Goal: Transaction & Acquisition: Purchase product/service

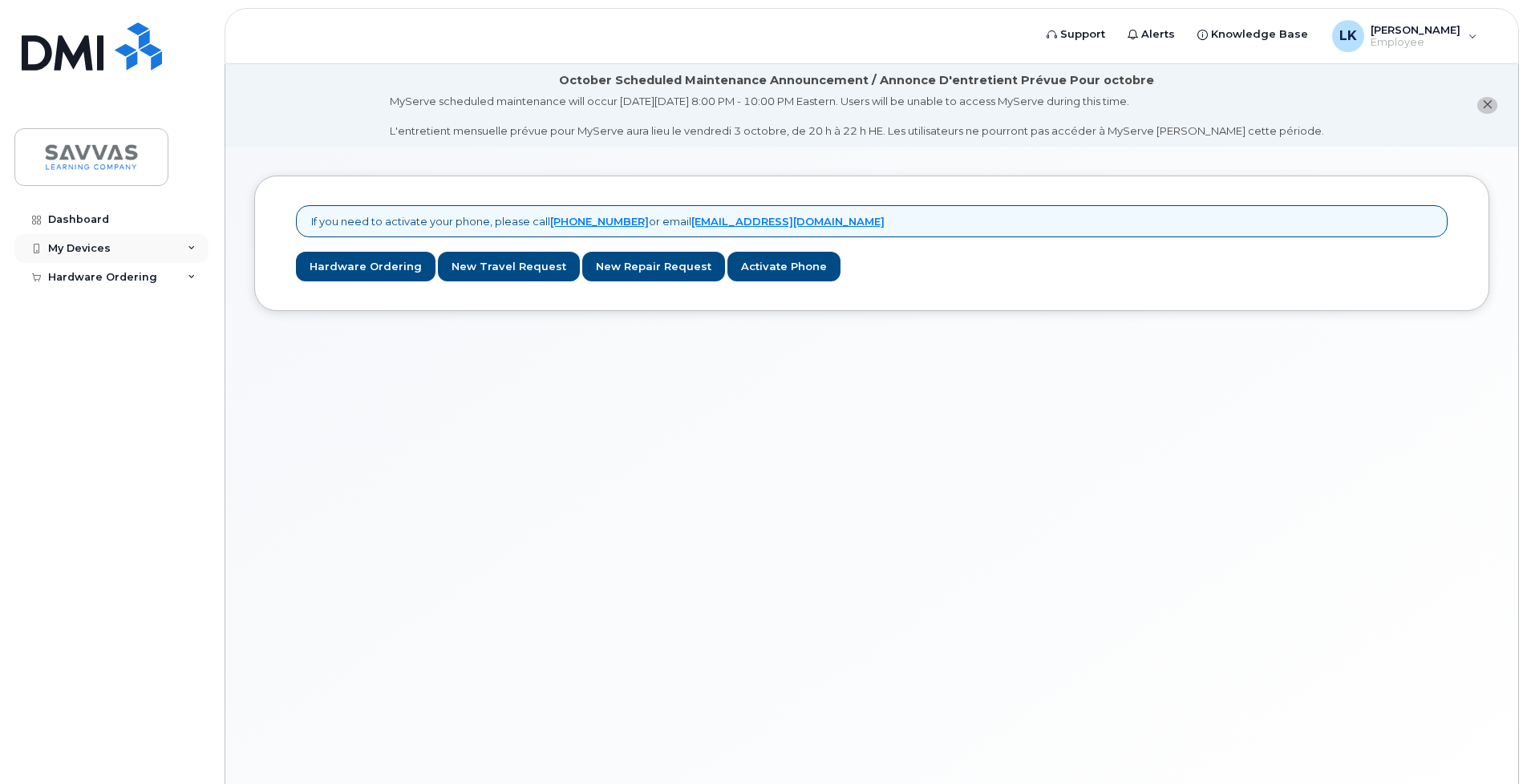
click at [162, 254] on div "My Devices" at bounding box center [111, 248] width 194 height 28
drag, startPoint x: 115, startPoint y: 313, endPoint x: 122, endPoint y: 318, distance: 8.6
click at [115, 313] on div "Hardware Ordering" at bounding box center [111, 307] width 194 height 28
click at [85, 340] on div "My Orders" at bounding box center [84, 336] width 58 height 15
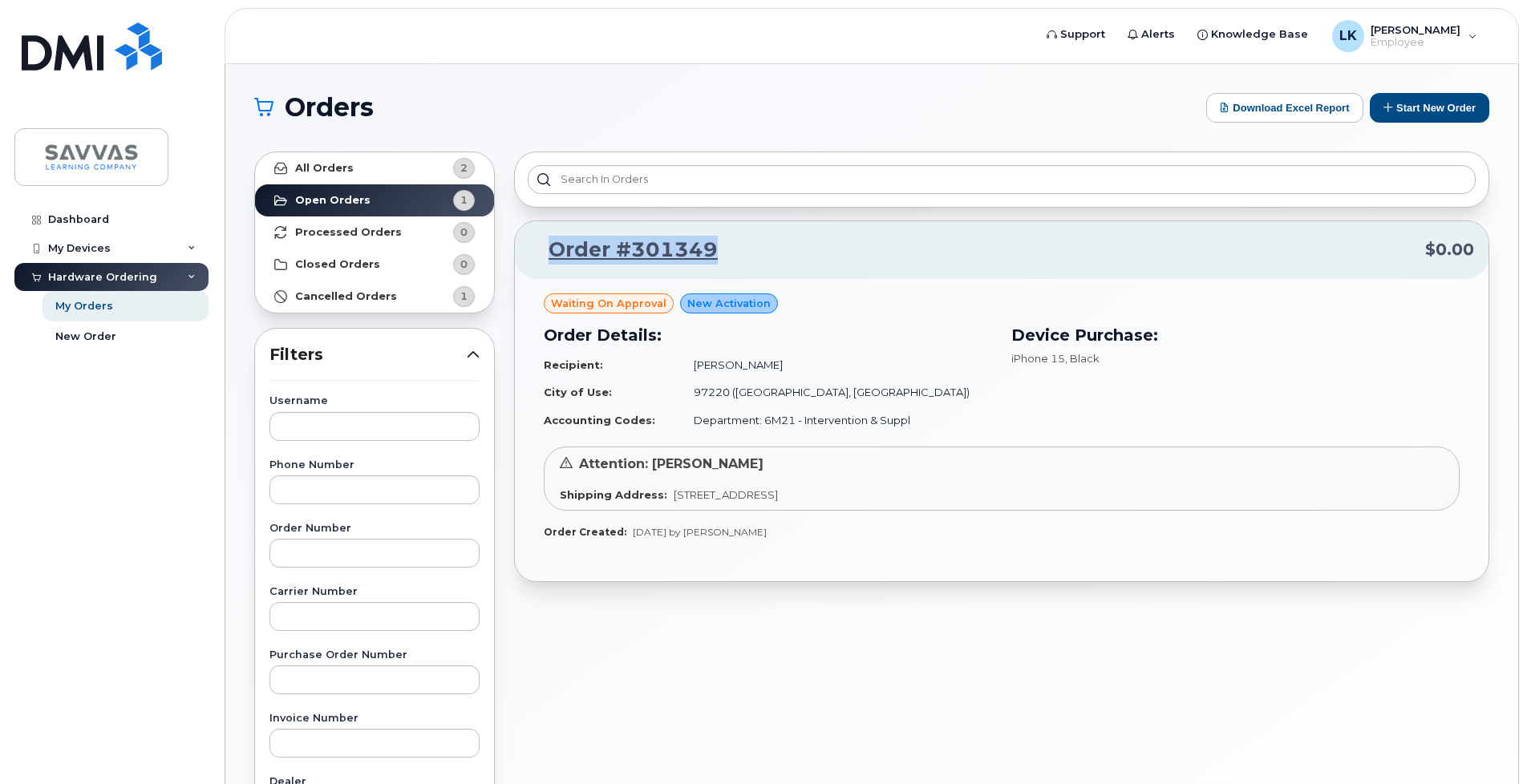
drag, startPoint x: 740, startPoint y: 241, endPoint x: 556, endPoint y: 247, distance: 184.1
click at [537, 249] on p "Order #301349 $0.00" at bounding box center [1001, 249] width 944 height 28
copy link "Order #301349"
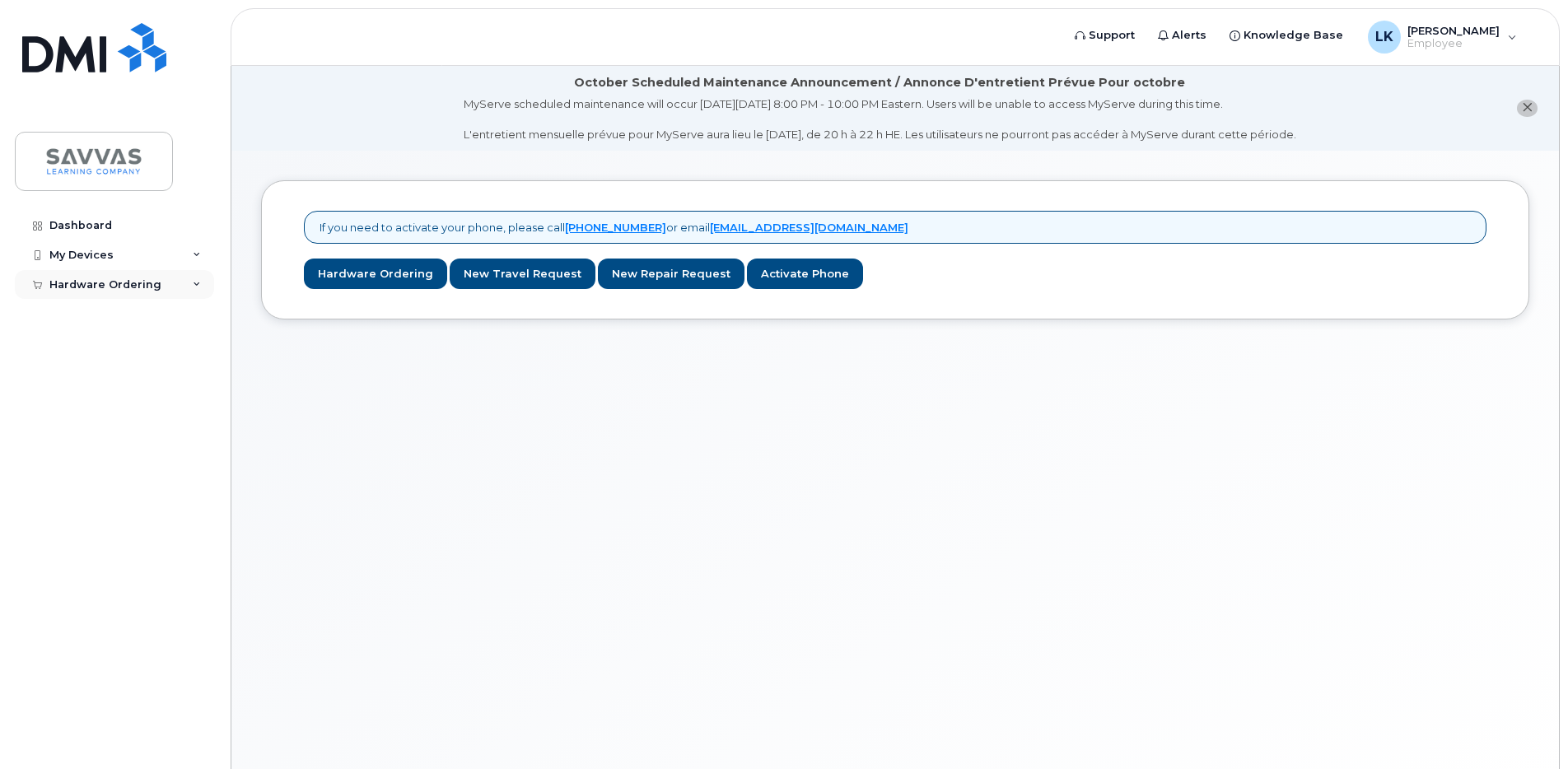
click at [181, 285] on div "Hardware Ordering" at bounding box center [114, 284] width 199 height 29
click at [82, 309] on div "My Orders" at bounding box center [86, 314] width 59 height 15
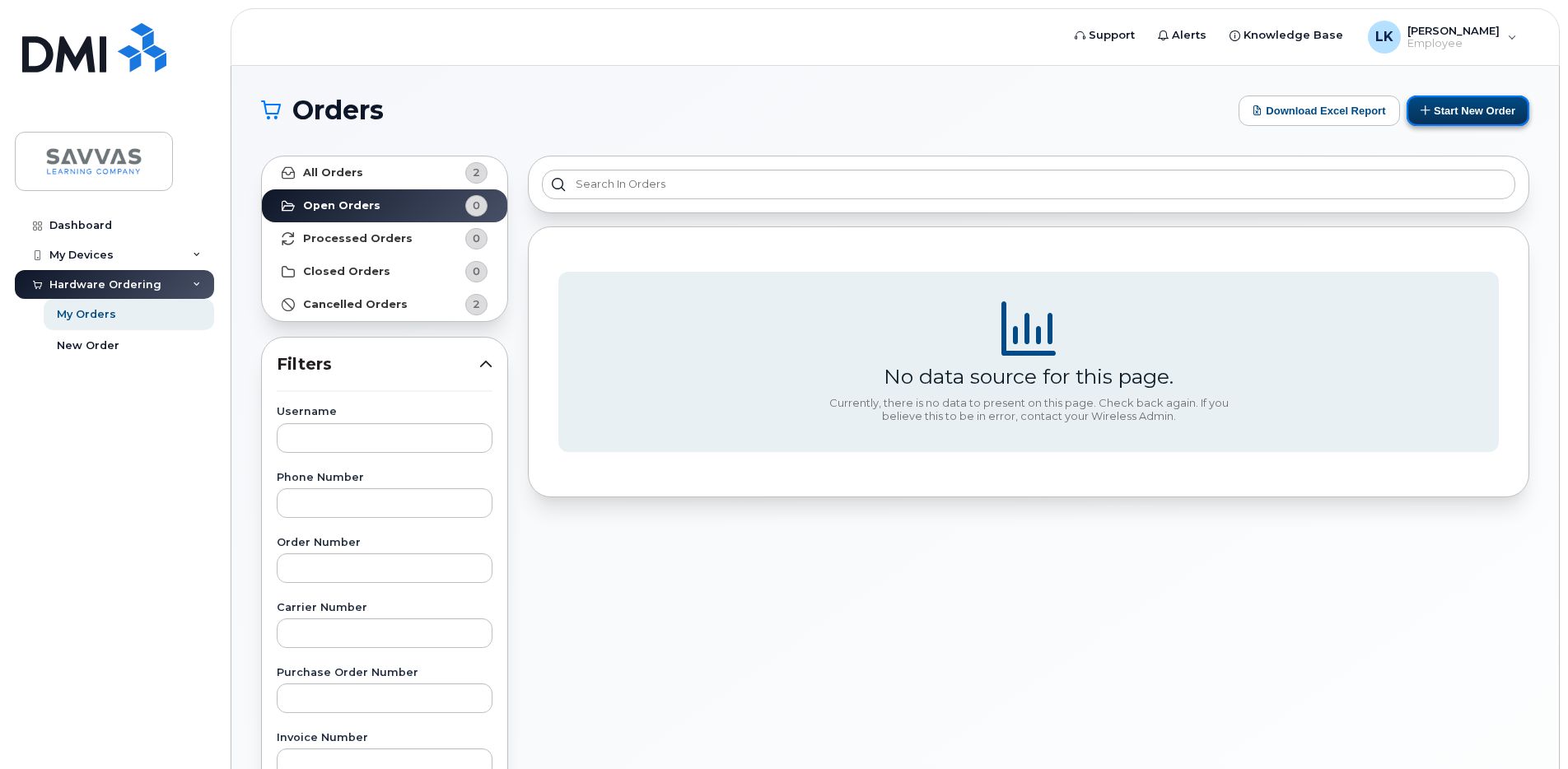
click at [1472, 107] on button "Start New Order" at bounding box center [1468, 110] width 123 height 30
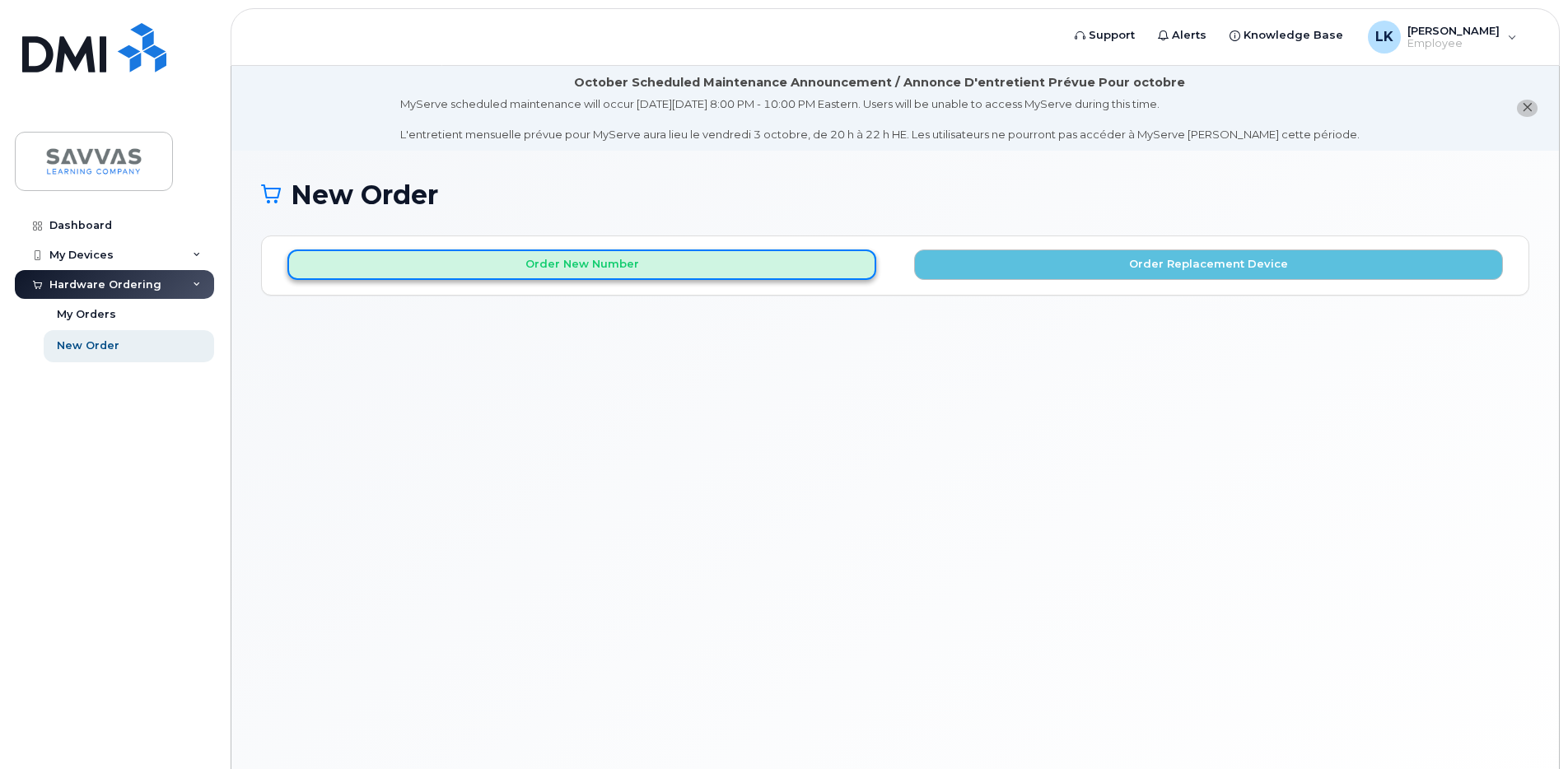
click at [667, 263] on button "Order New Number" at bounding box center [582, 264] width 589 height 30
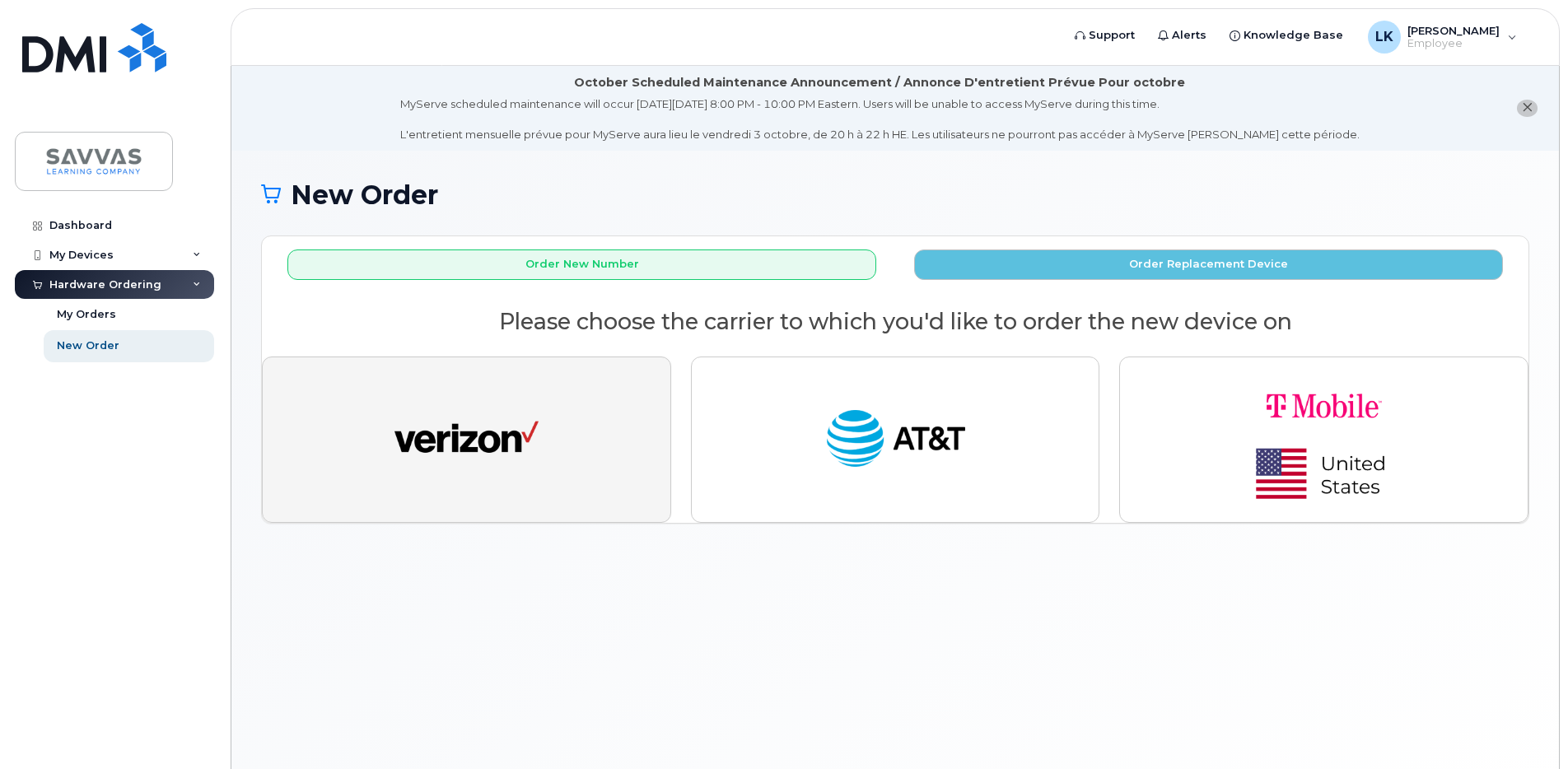
click at [565, 427] on button "button" at bounding box center [465, 440] width 409 height 166
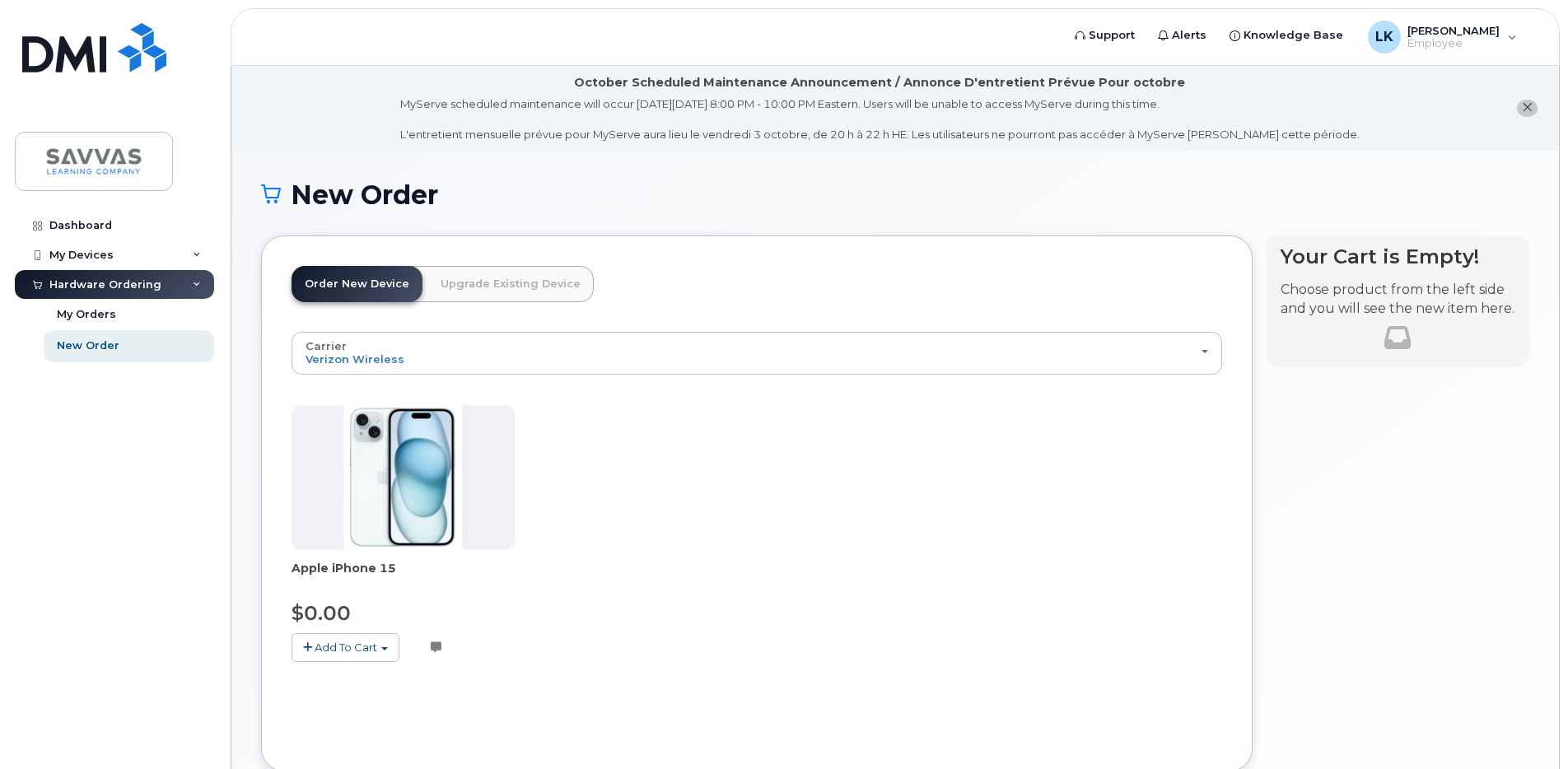
click at [336, 654] on button "Add To Cart" at bounding box center [346, 647] width 108 height 29
click at [348, 679] on link "$0.00 - 3 Year Activation (128GB)" at bounding box center [401, 677] width 212 height 21
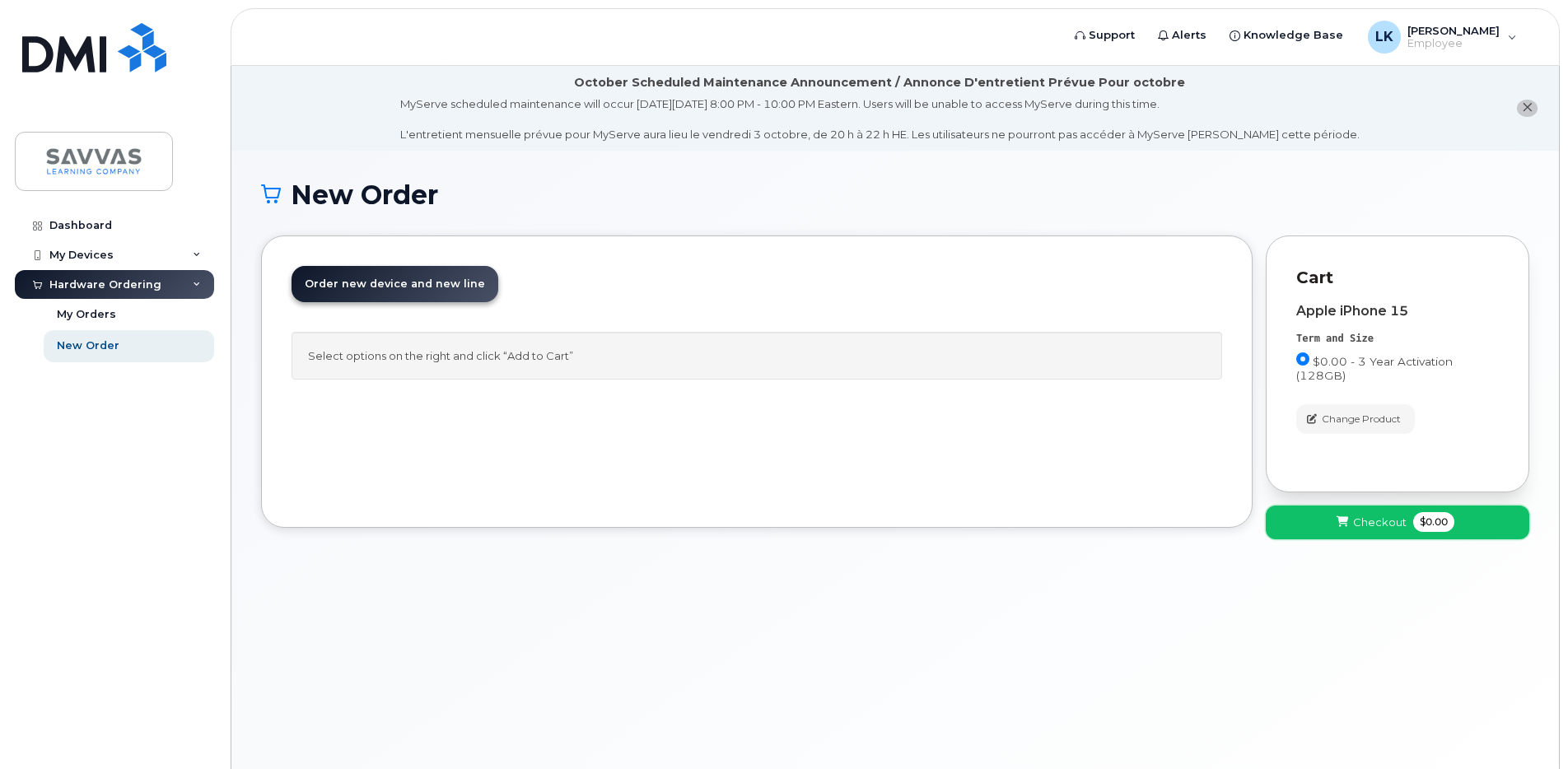
click at [1395, 515] on span "Checkout" at bounding box center [1379, 522] width 54 height 16
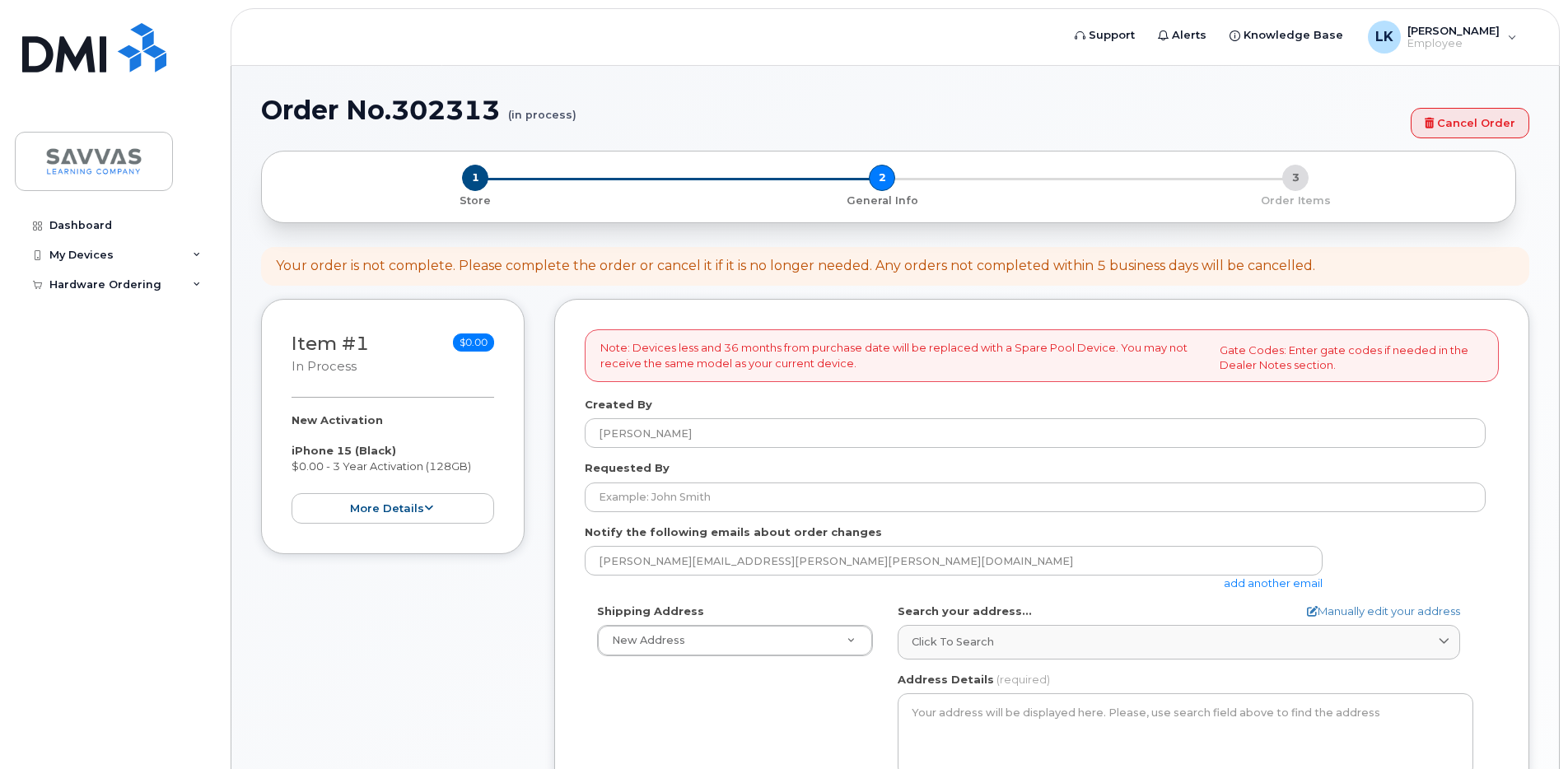
select select
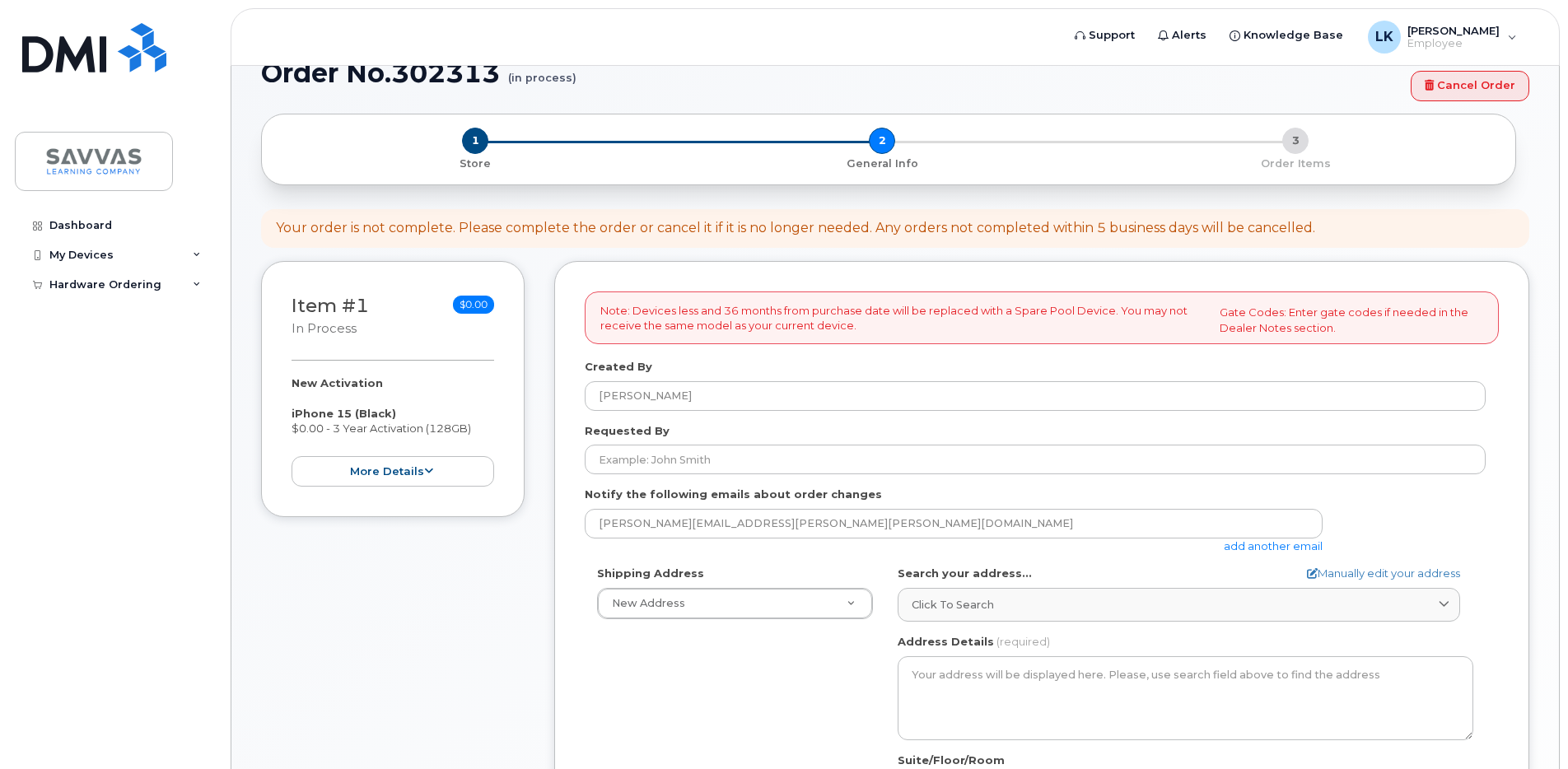
scroll to position [142, 0]
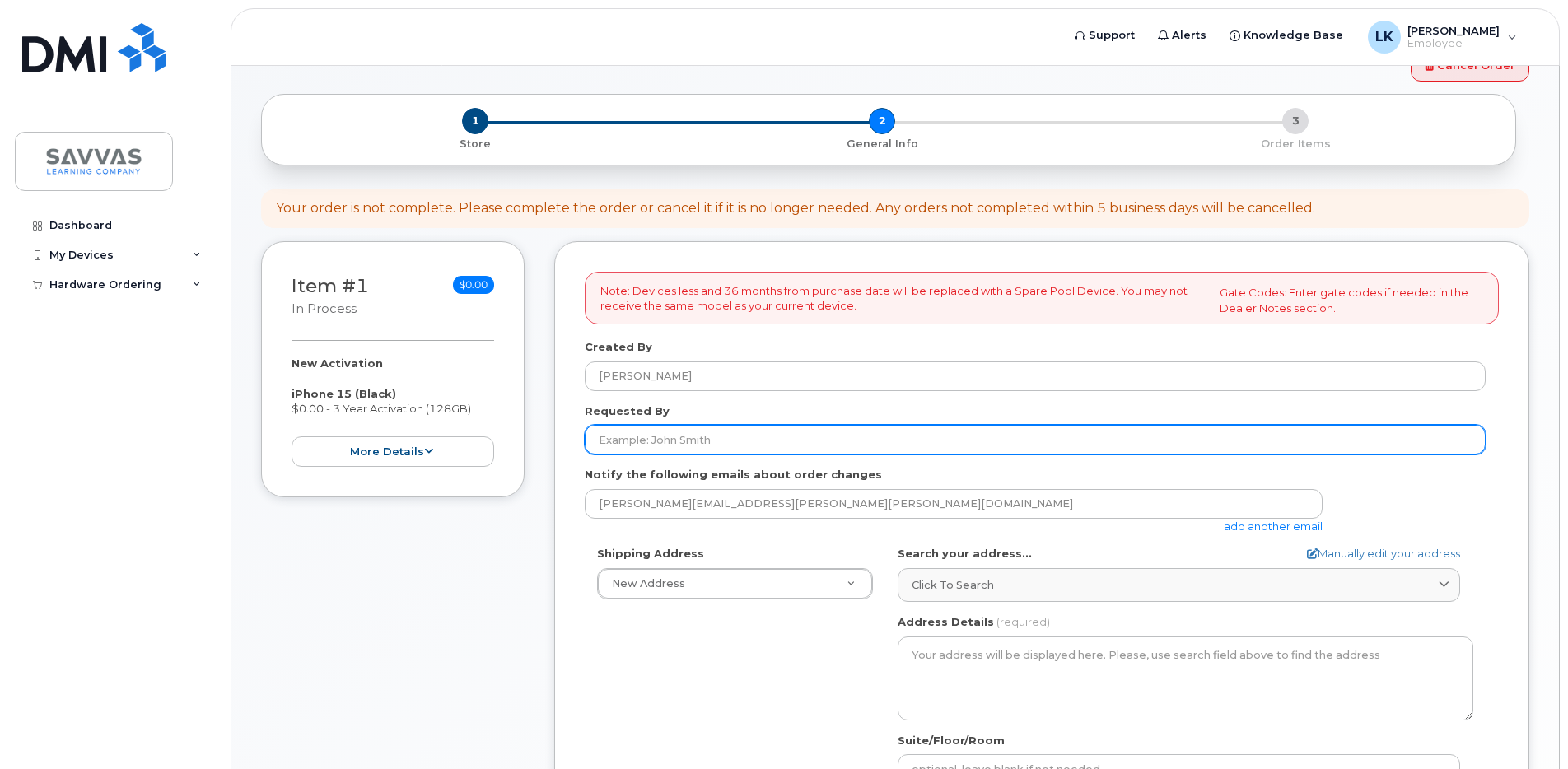
click at [731, 442] on input "Requested By" at bounding box center [1035, 439] width 901 height 29
type input "[PERSON_NAME]"
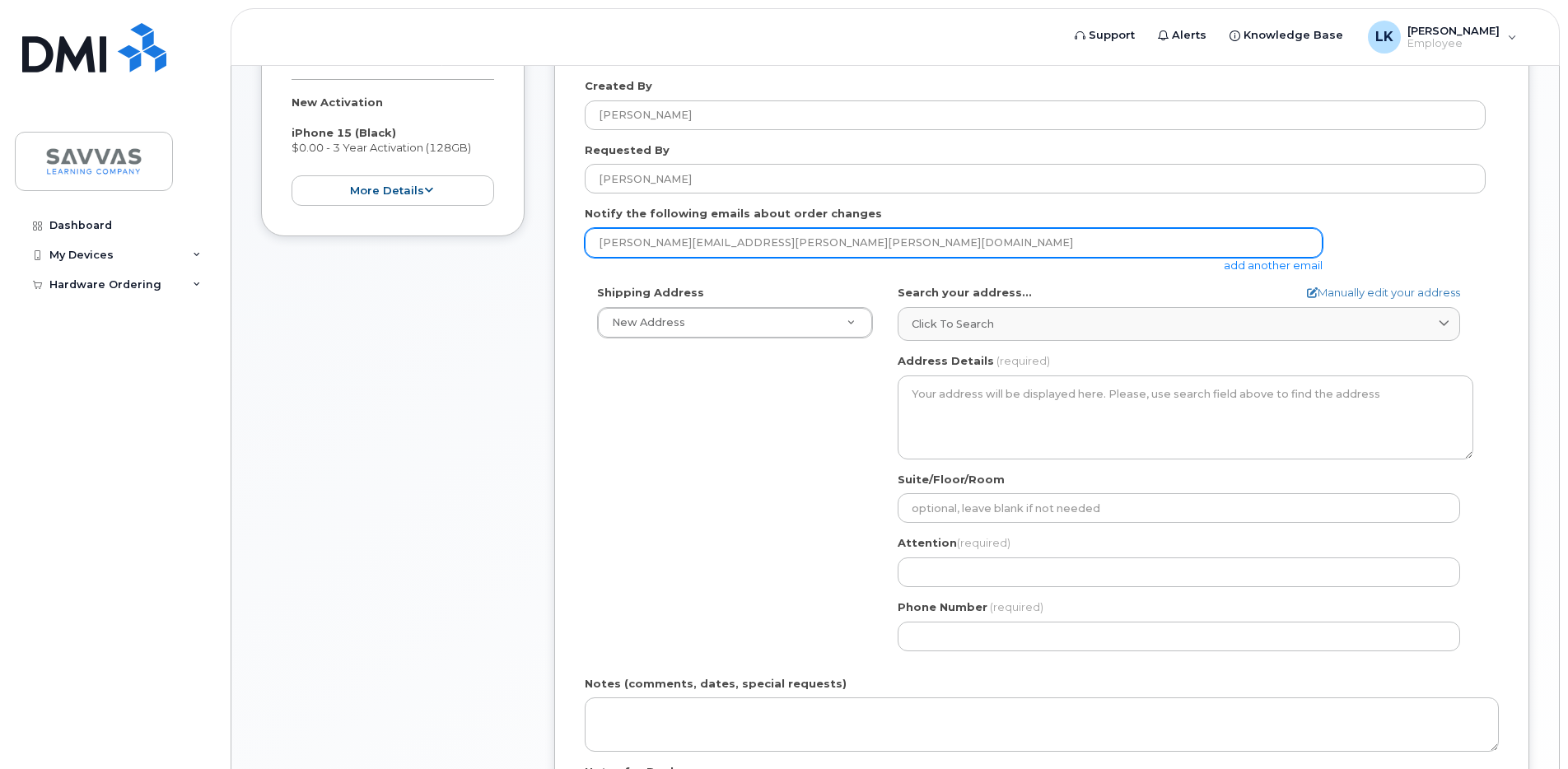
scroll to position [405, 0]
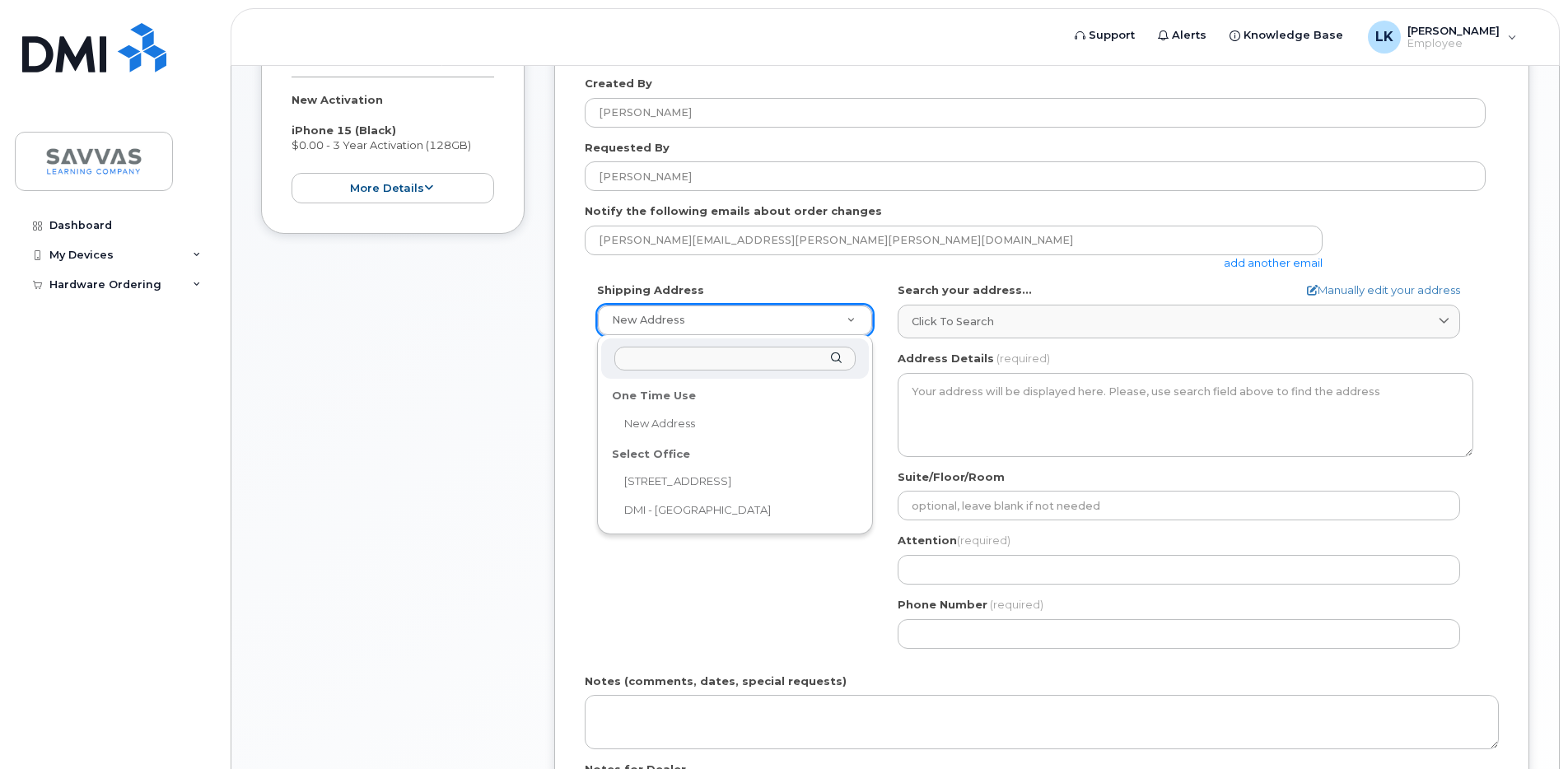
click at [689, 358] on input "text" at bounding box center [735, 358] width 242 height 24
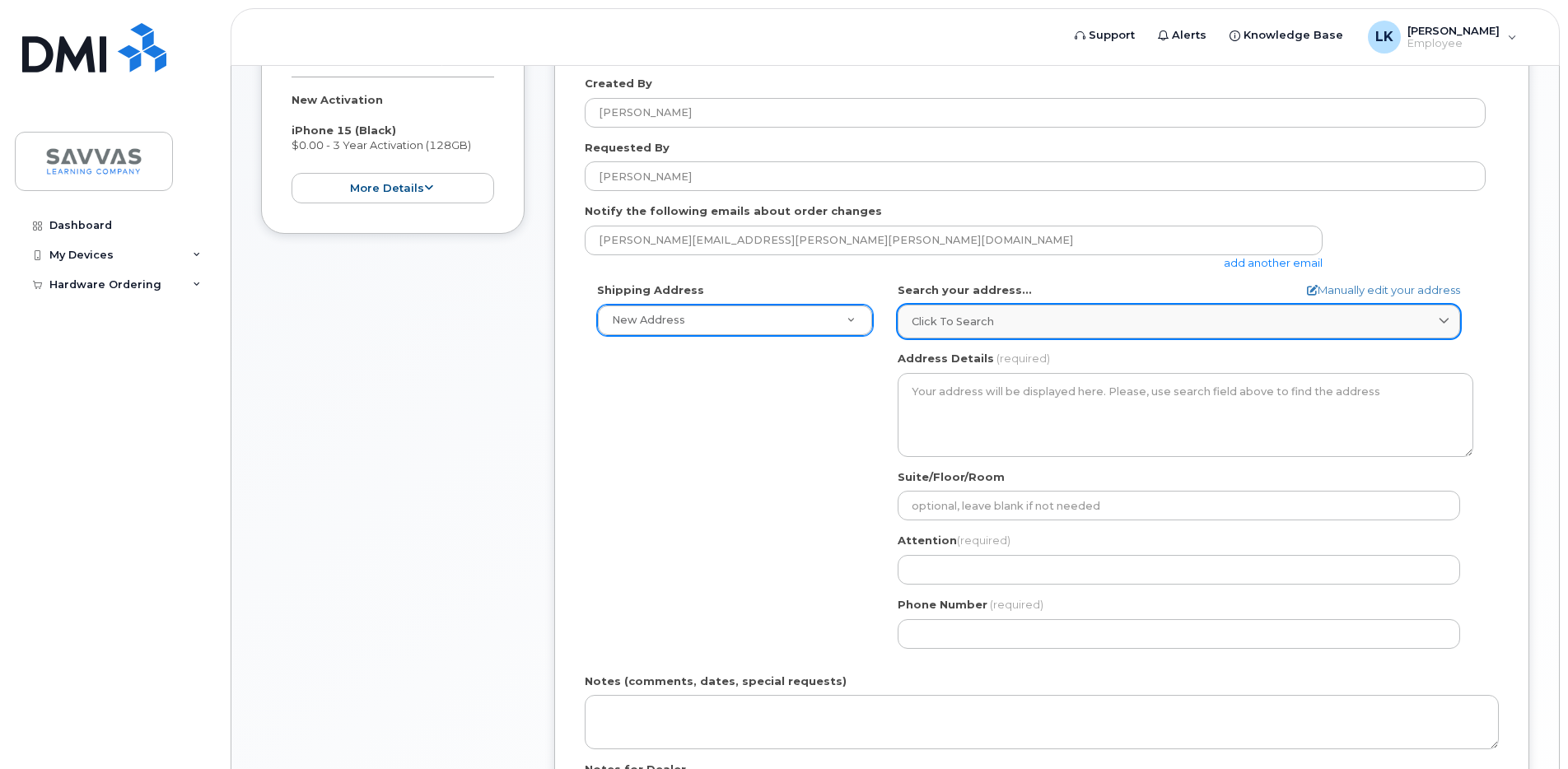
click at [999, 314] on div "Click to search" at bounding box center [1179, 321] width 534 height 16
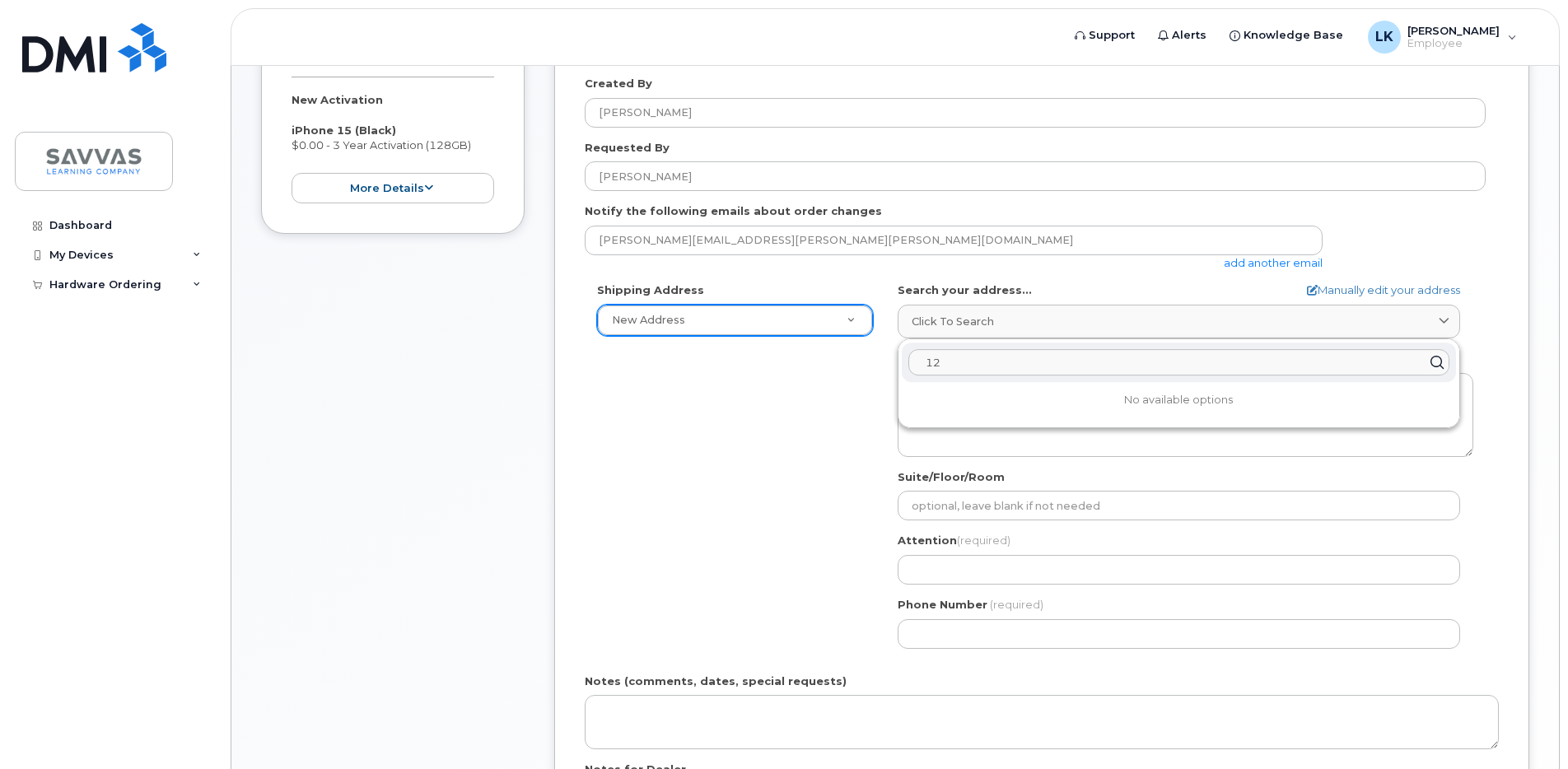
type input "124 Ne 83rd Ave"
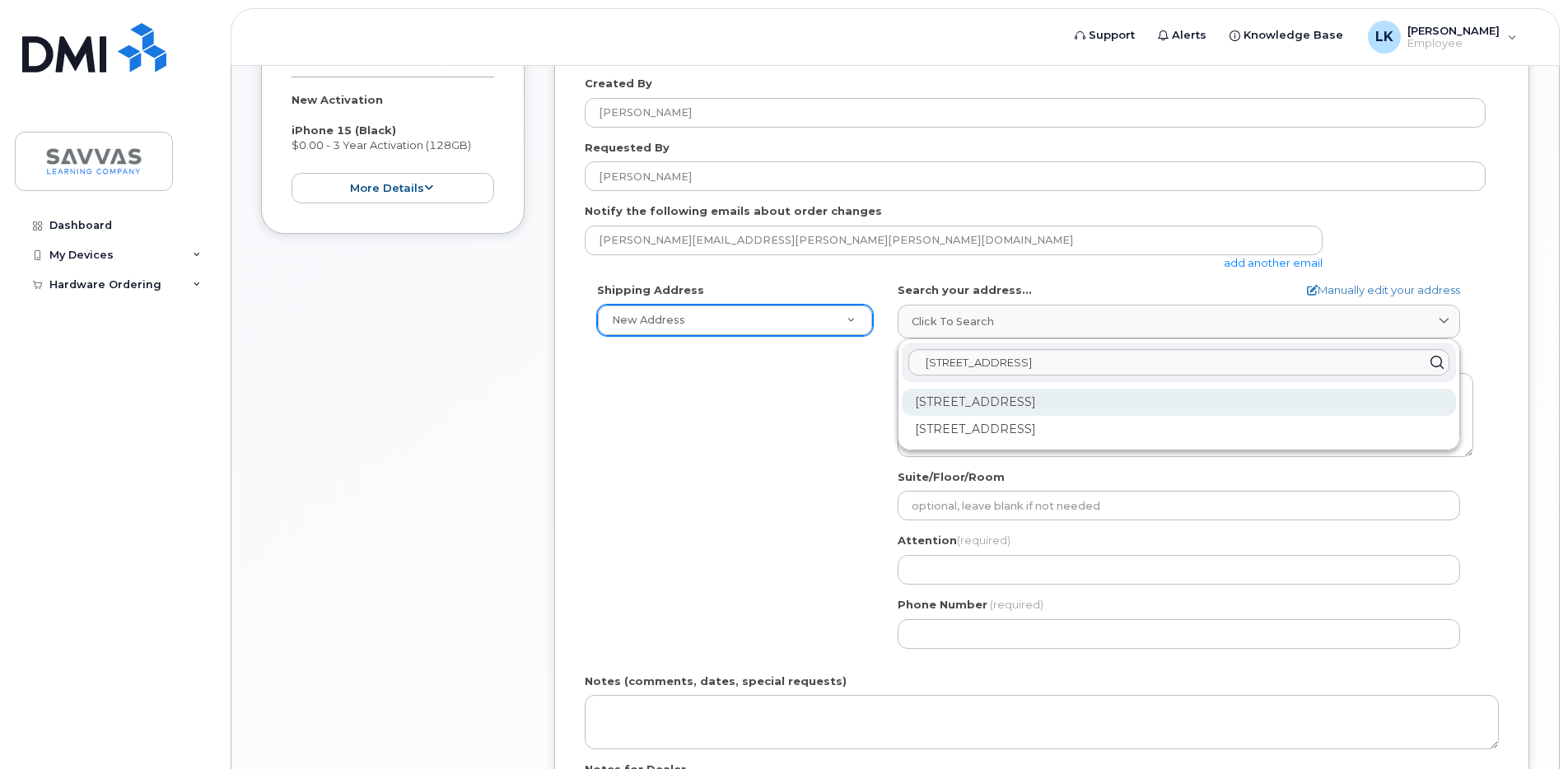
click at [1009, 406] on div "124 NE 83rd Ave Portland OR 97220-6012" at bounding box center [1178, 402] width 554 height 27
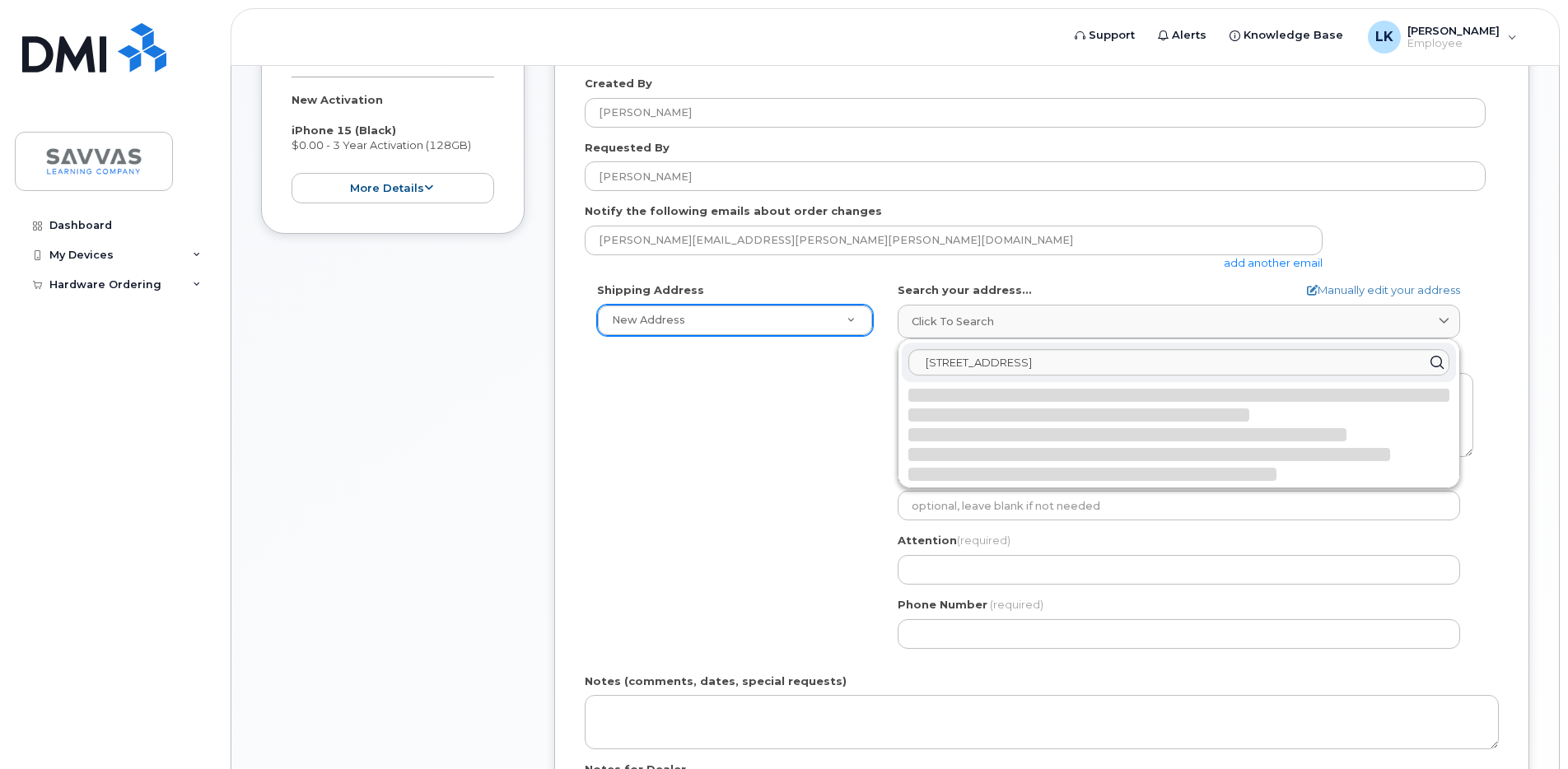
select select
type textarea "124 NE 83rd Ave PORTLAND OR 97220-6012 UNITED STATES"
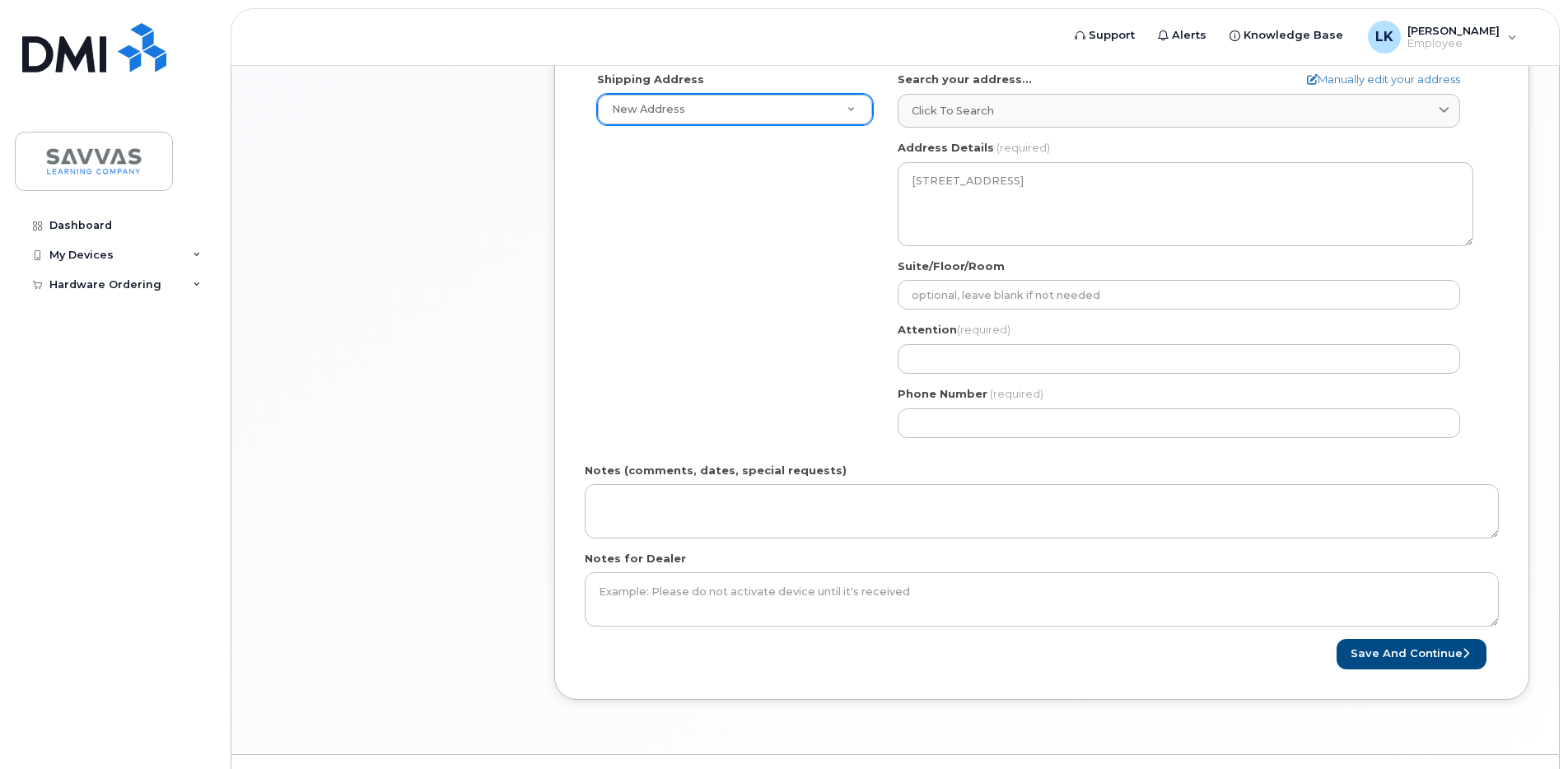
scroll to position [618, 0]
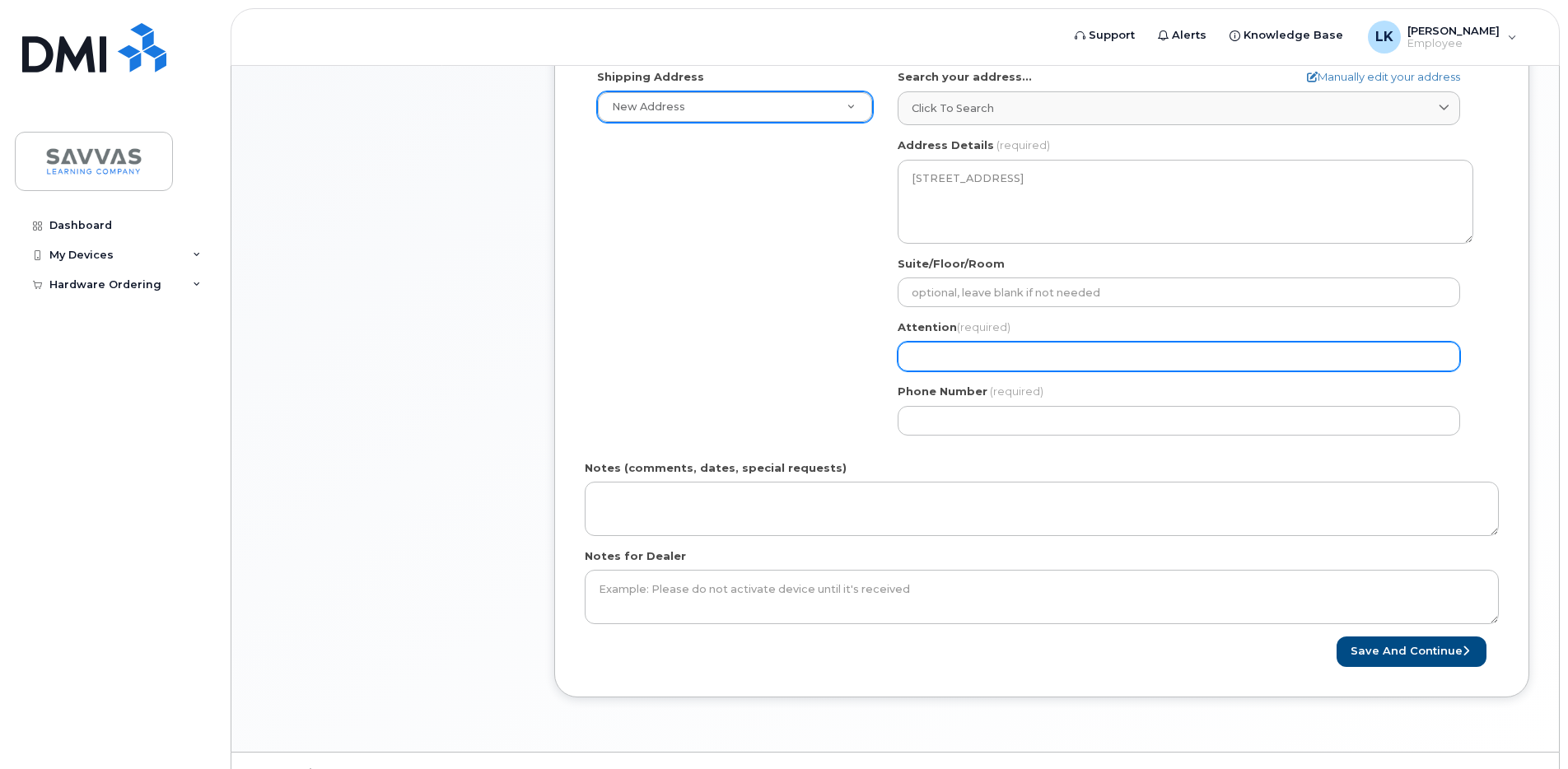
click at [946, 354] on input "Attention (required)" at bounding box center [1179, 356] width 563 height 29
type input "[PERSON_NAME]"
select select
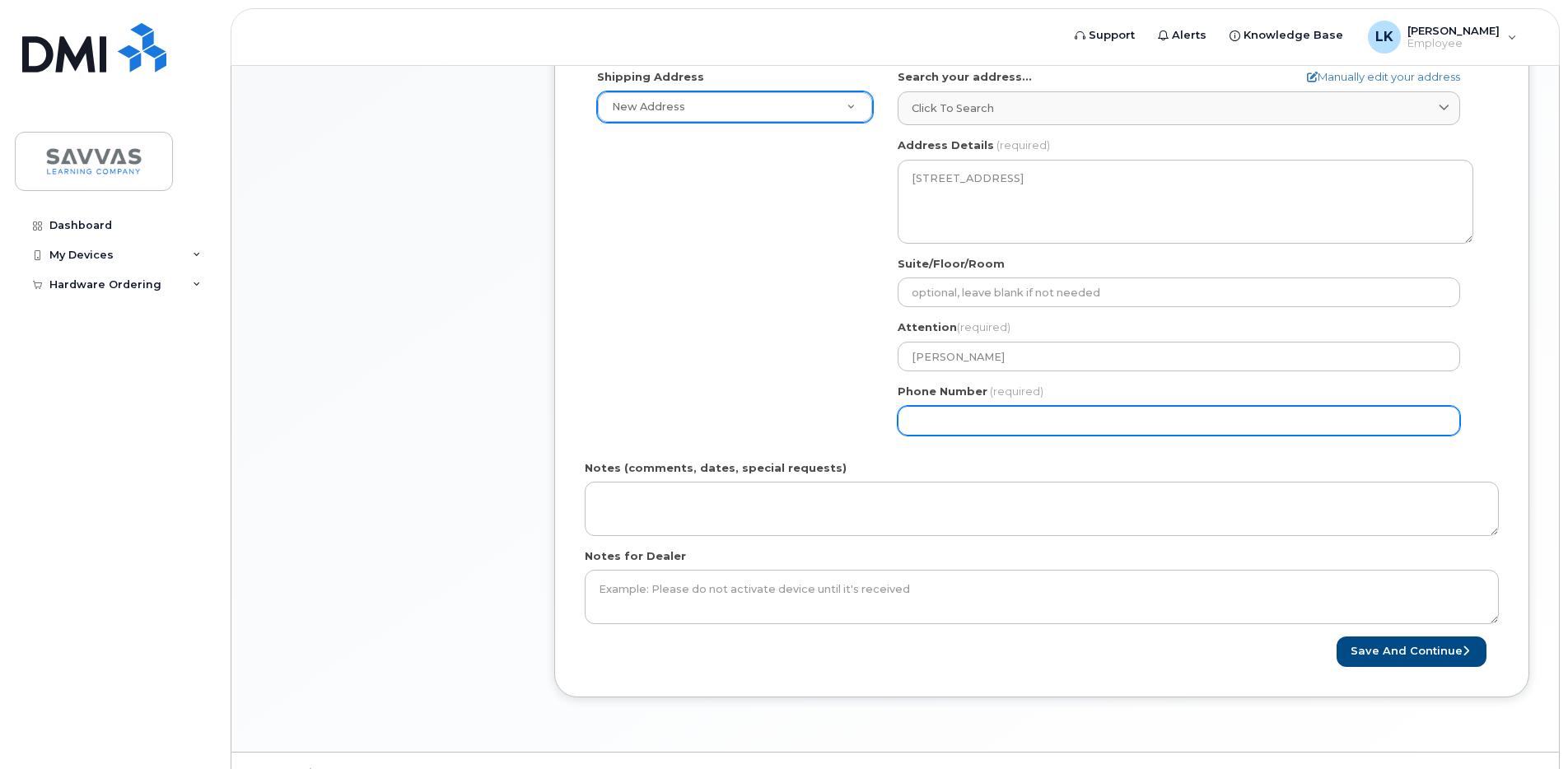
click at [996, 416] on input "Phone Number" at bounding box center [1179, 420] width 563 height 29
type input "503"
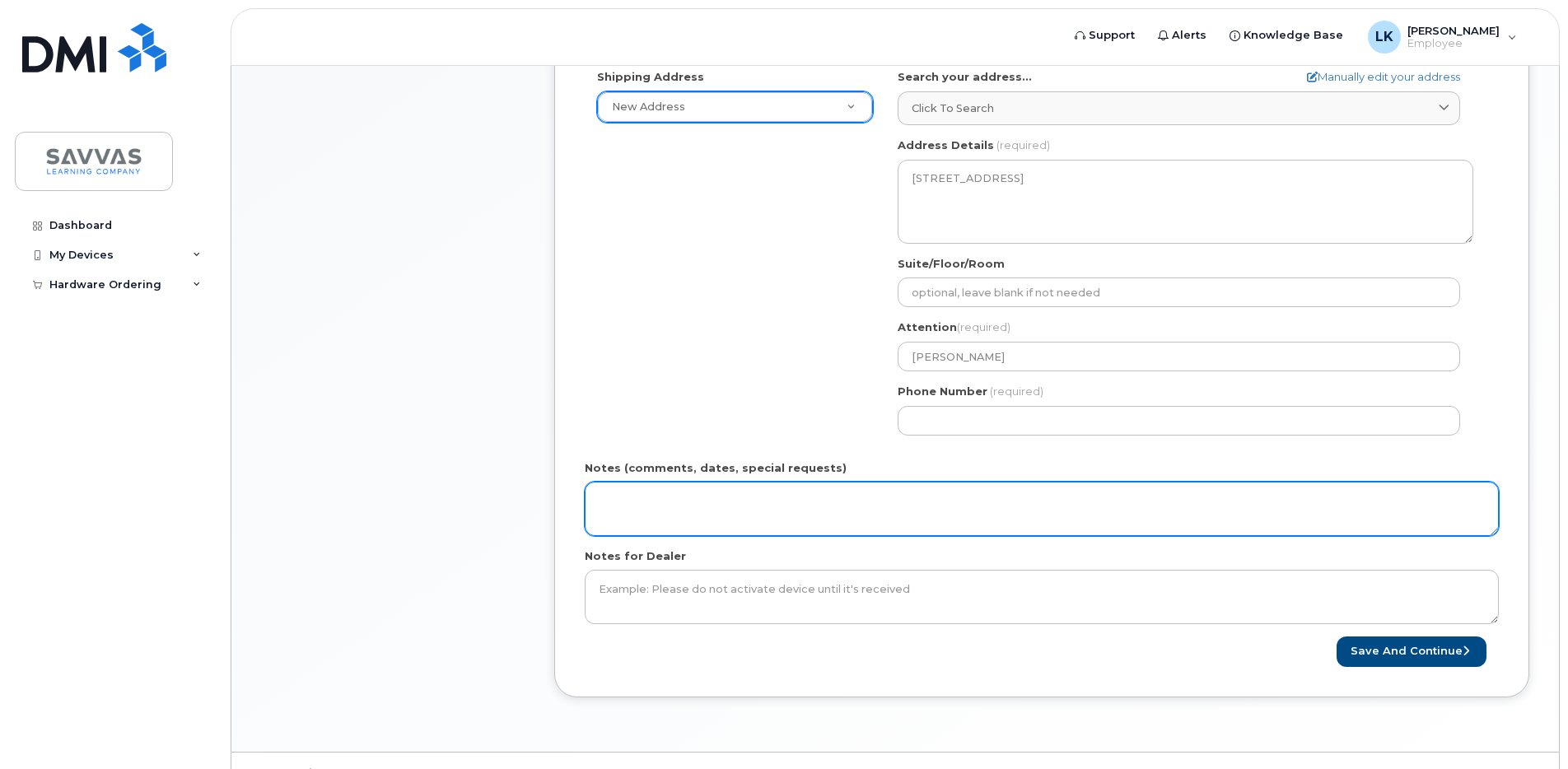
click at [801, 512] on textarea "Notes (comments, dates, special requests)" at bounding box center [1041, 509] width 914 height 55
type textarea "503 area code (97220 zip code)"
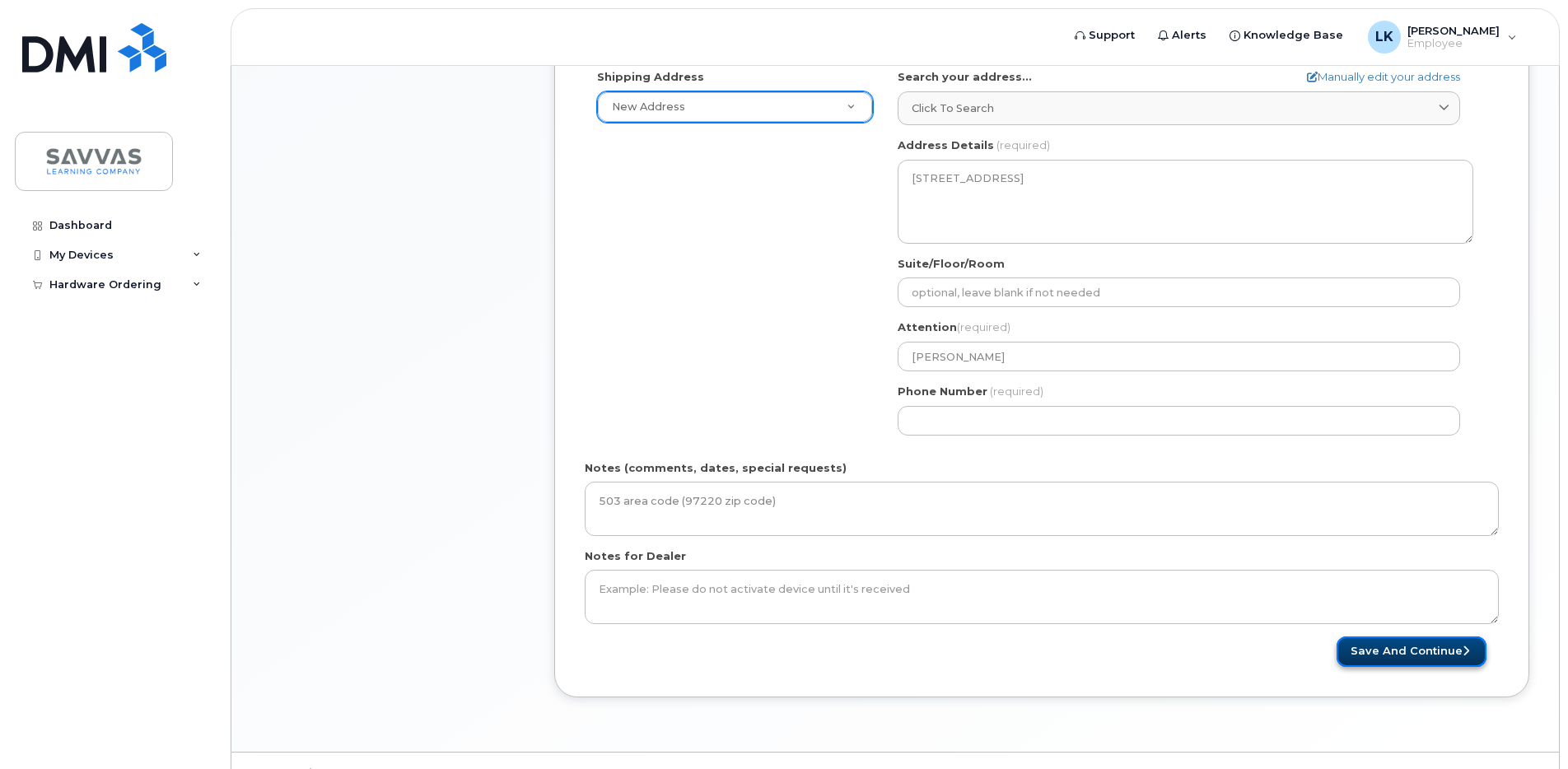
click at [1428, 656] on button "Save and Continue" at bounding box center [1411, 651] width 150 height 30
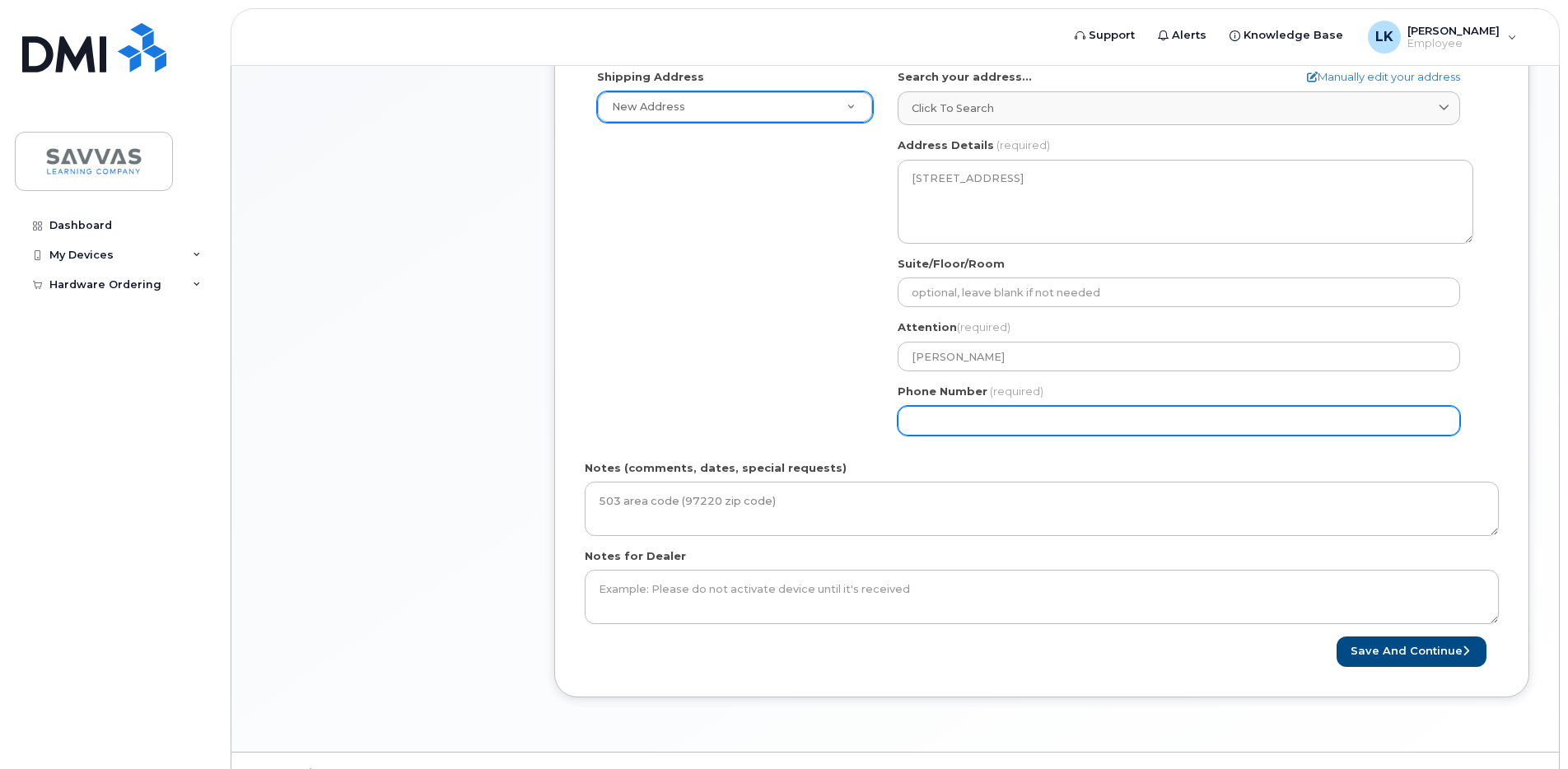
drag, startPoint x: 1030, startPoint y: 410, endPoint x: 860, endPoint y: 404, distance: 170.1
click at [860, 404] on div "Shipping Address New Address New Address 1667 Crestline Drive, Atlanta, GA 3034…" at bounding box center [1035, 258] width 901 height 377
drag, startPoint x: 1008, startPoint y: 415, endPoint x: 843, endPoint y: 403, distance: 165.4
click at [843, 403] on div "Shipping Address New Address New Address 1667 Crestline Drive, Atlanta, GA 3034…" at bounding box center [1035, 258] width 901 height 377
type input "503236632"
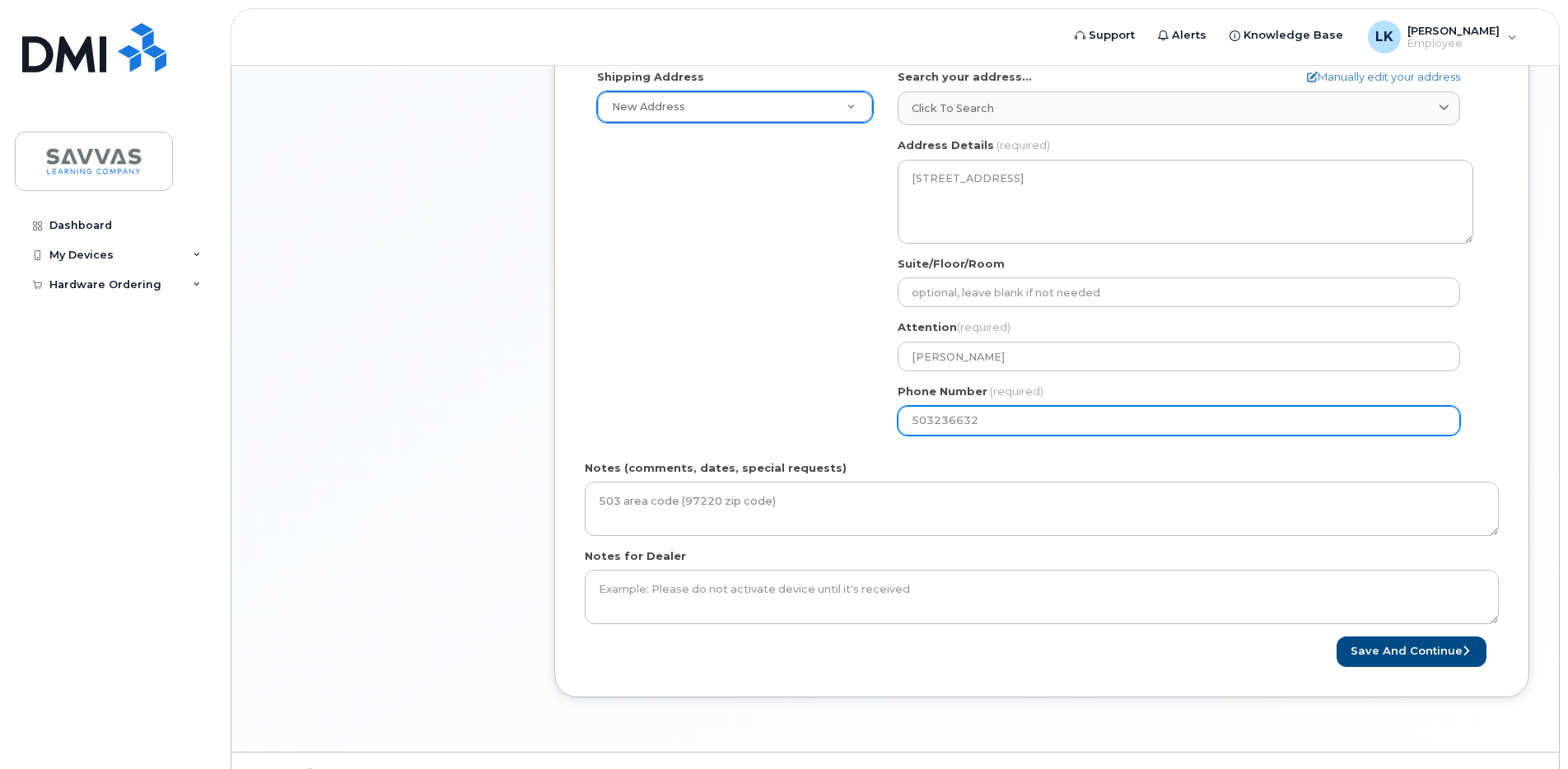
select select
type input "5032366323"
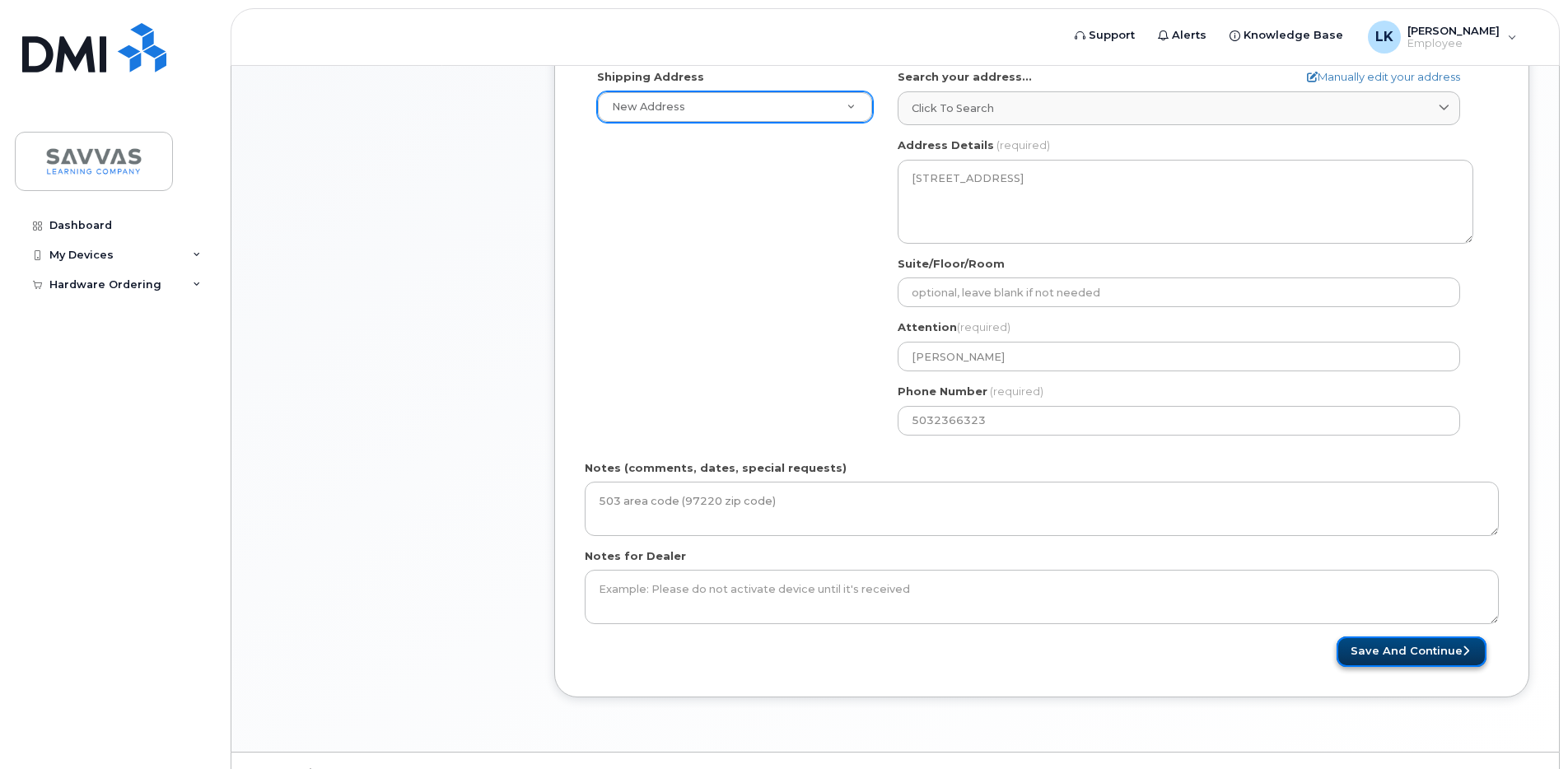
click at [1422, 660] on button "Save and Continue" at bounding box center [1411, 651] width 150 height 30
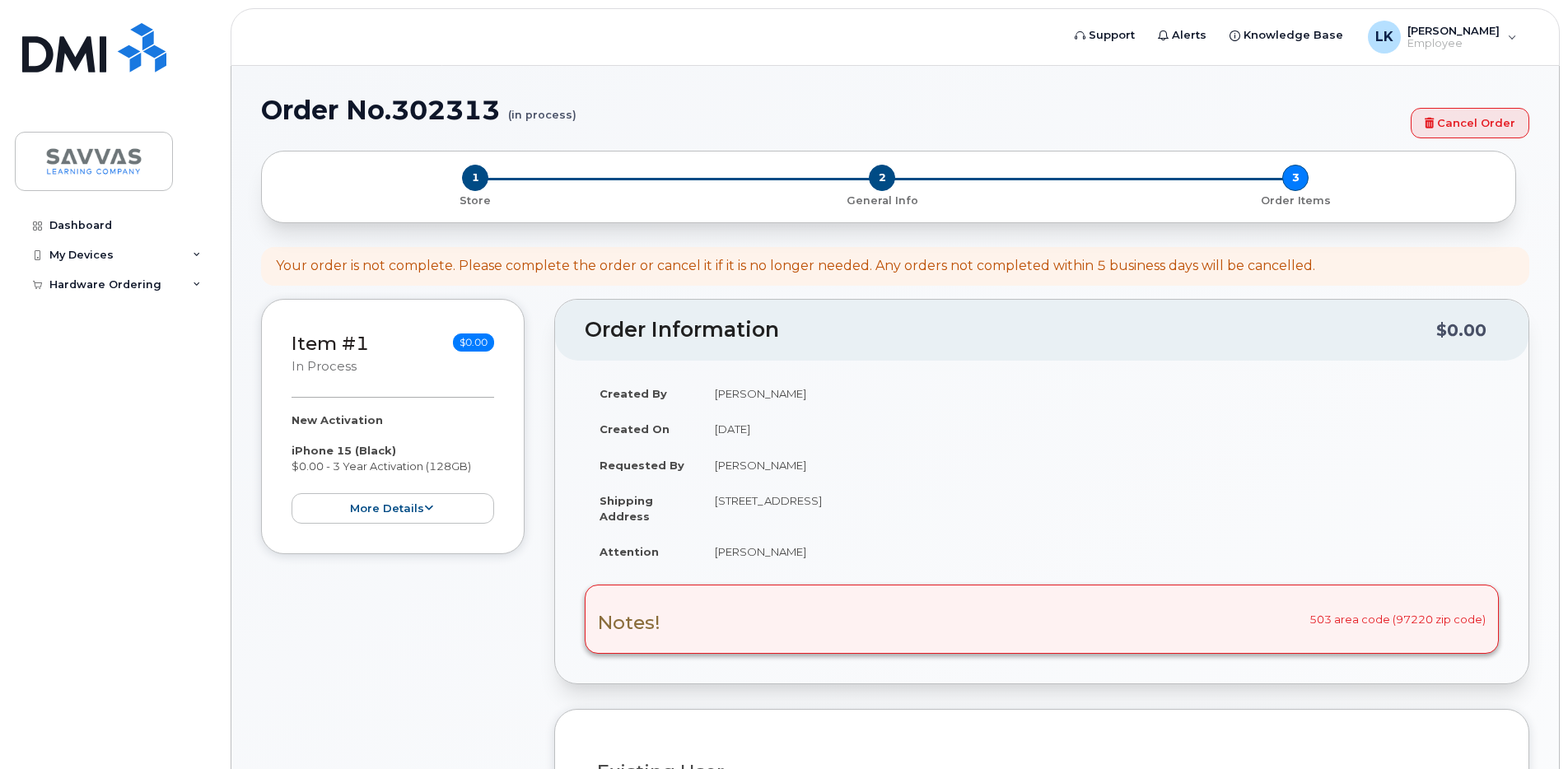
select select
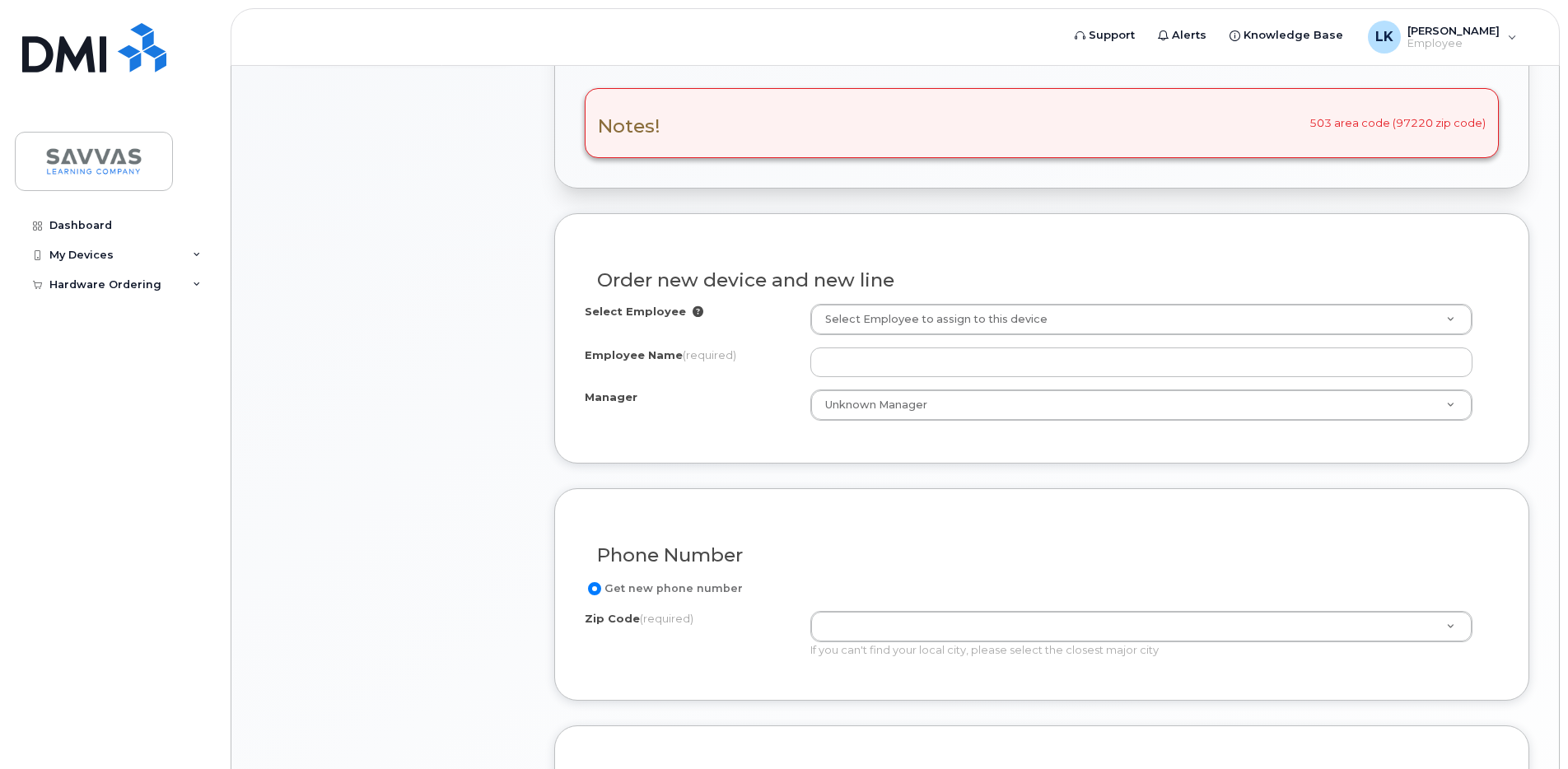
scroll to position [585, 0]
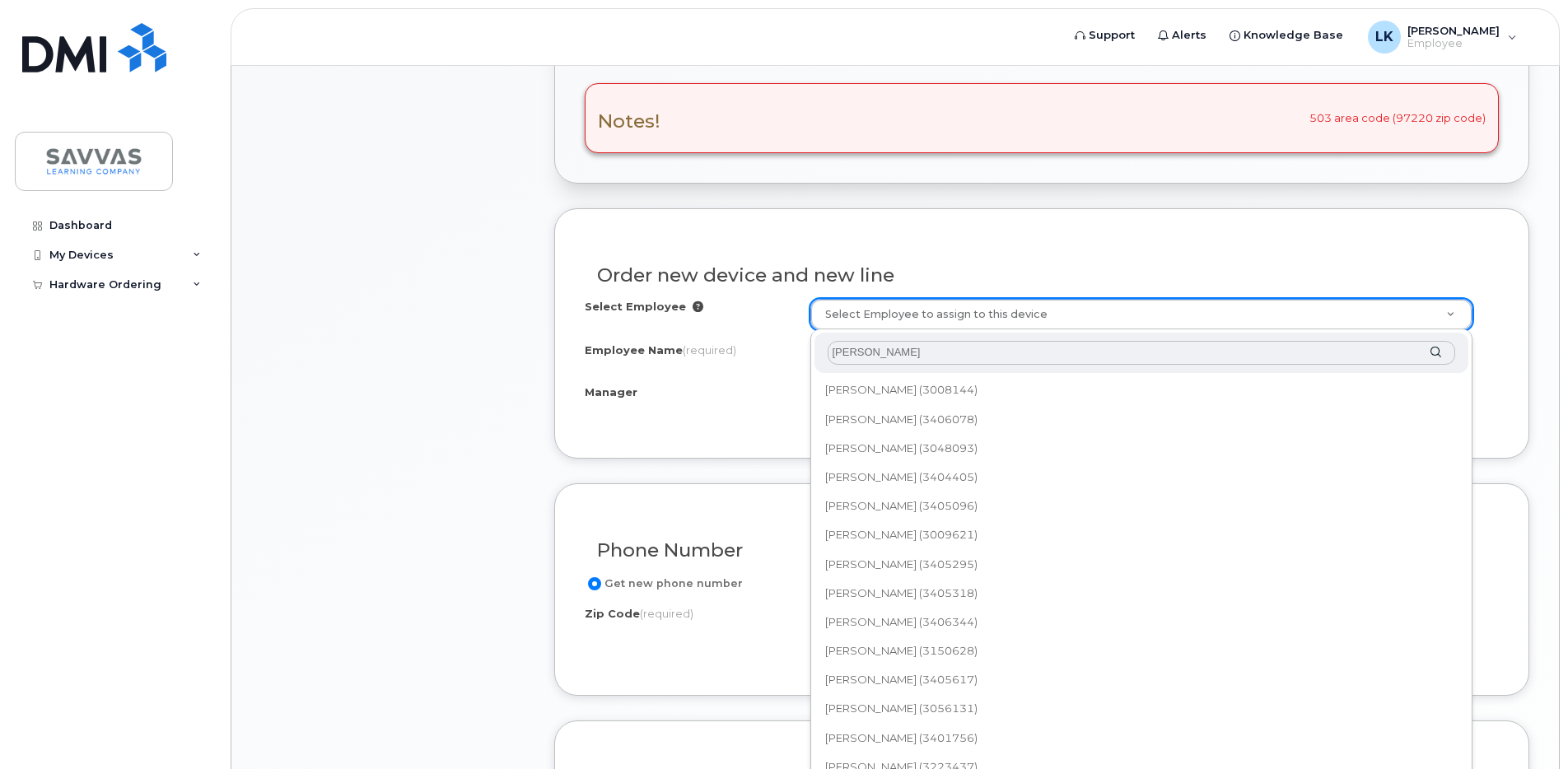
type input "[PERSON_NAME]"
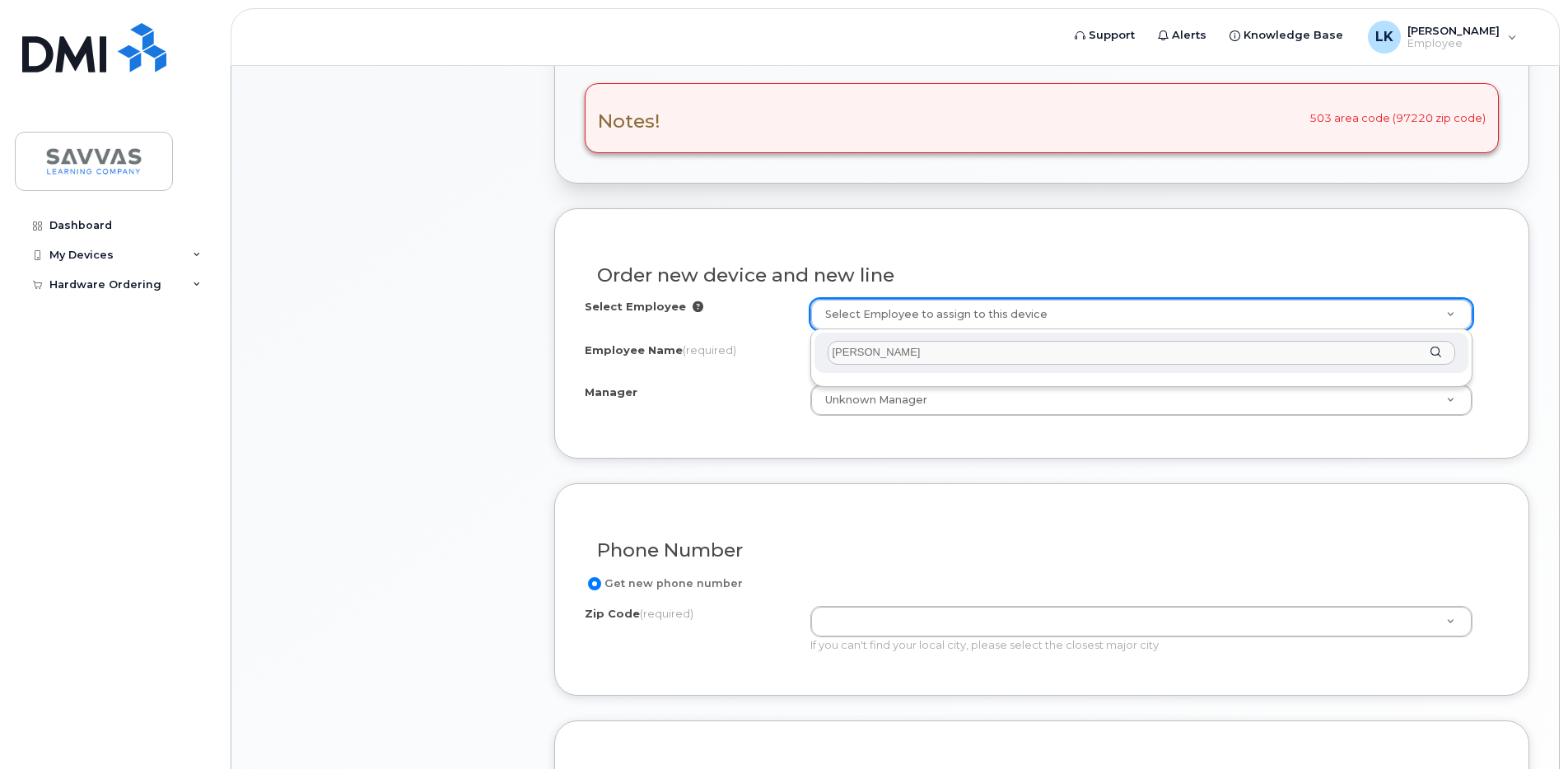
drag, startPoint x: 930, startPoint y: 357, endPoint x: 824, endPoint y: 343, distance: 106.9
click at [824, 343] on div "[PERSON_NAME]" at bounding box center [1141, 352] width 654 height 41
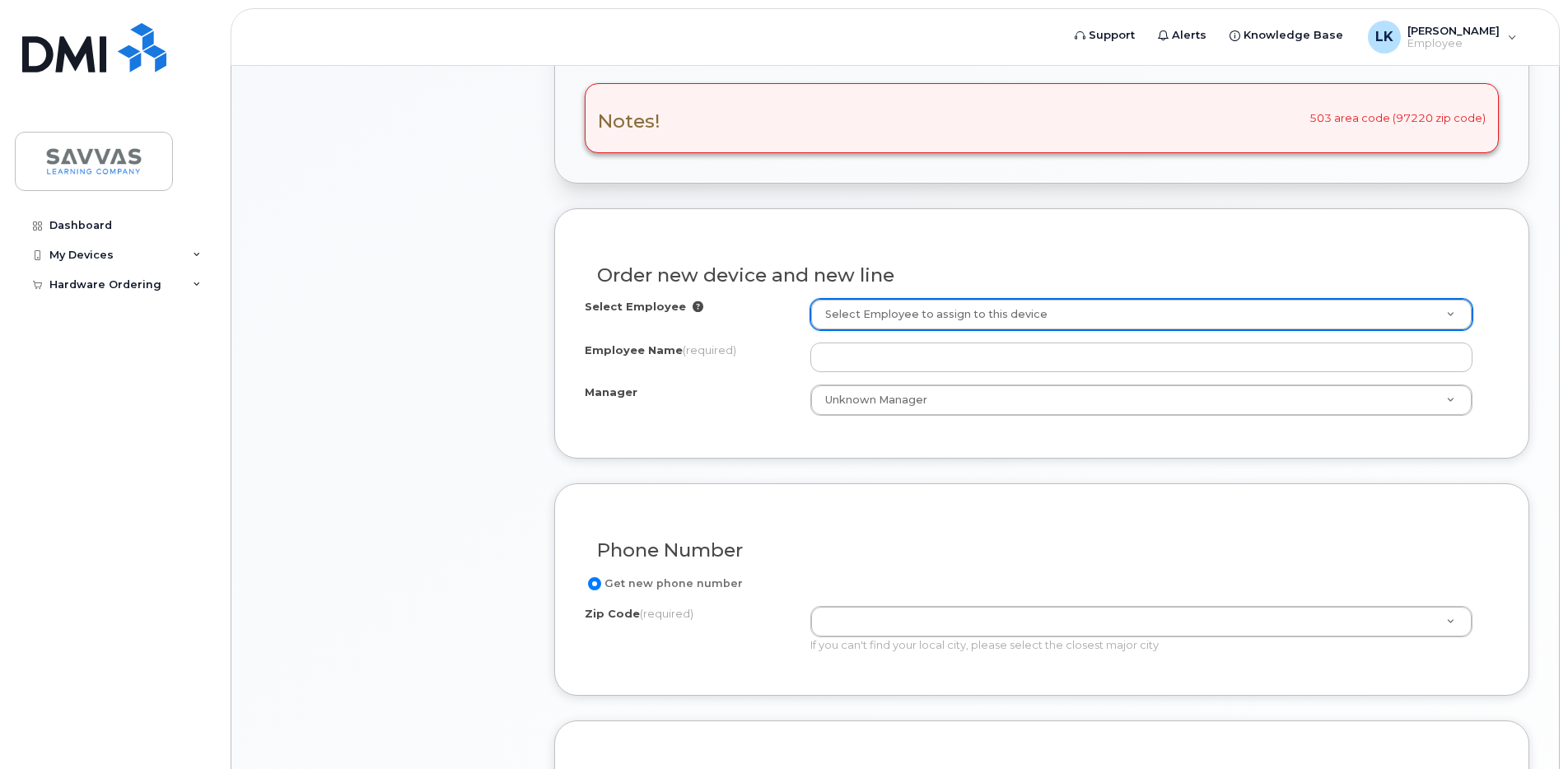
click at [762, 447] on div "Order new device and new line Select Employee Select Employee to assign to this…" at bounding box center [1041, 333] width 975 height 250
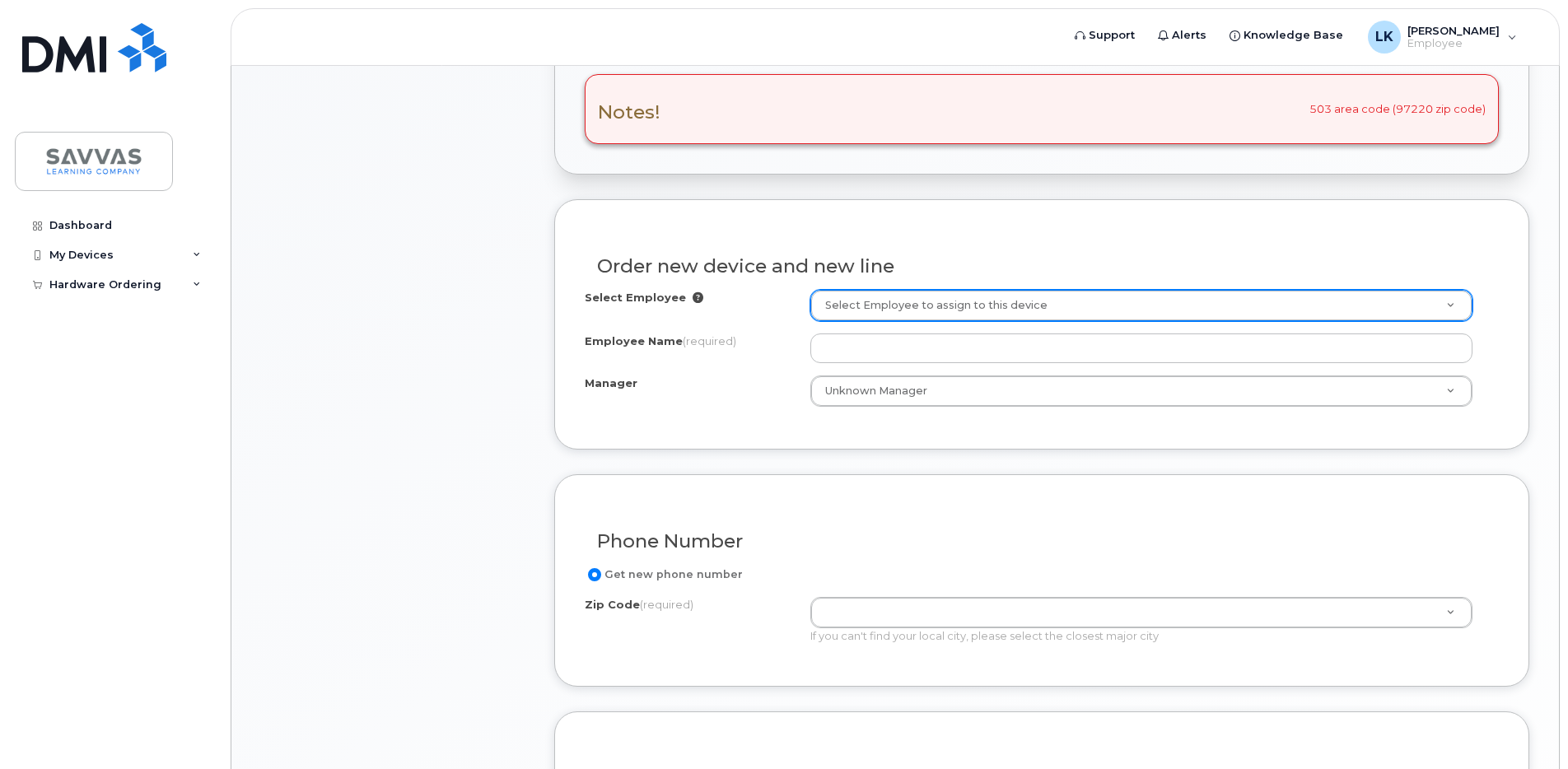
scroll to position [595, 0]
